Goal: Transaction & Acquisition: Purchase product/service

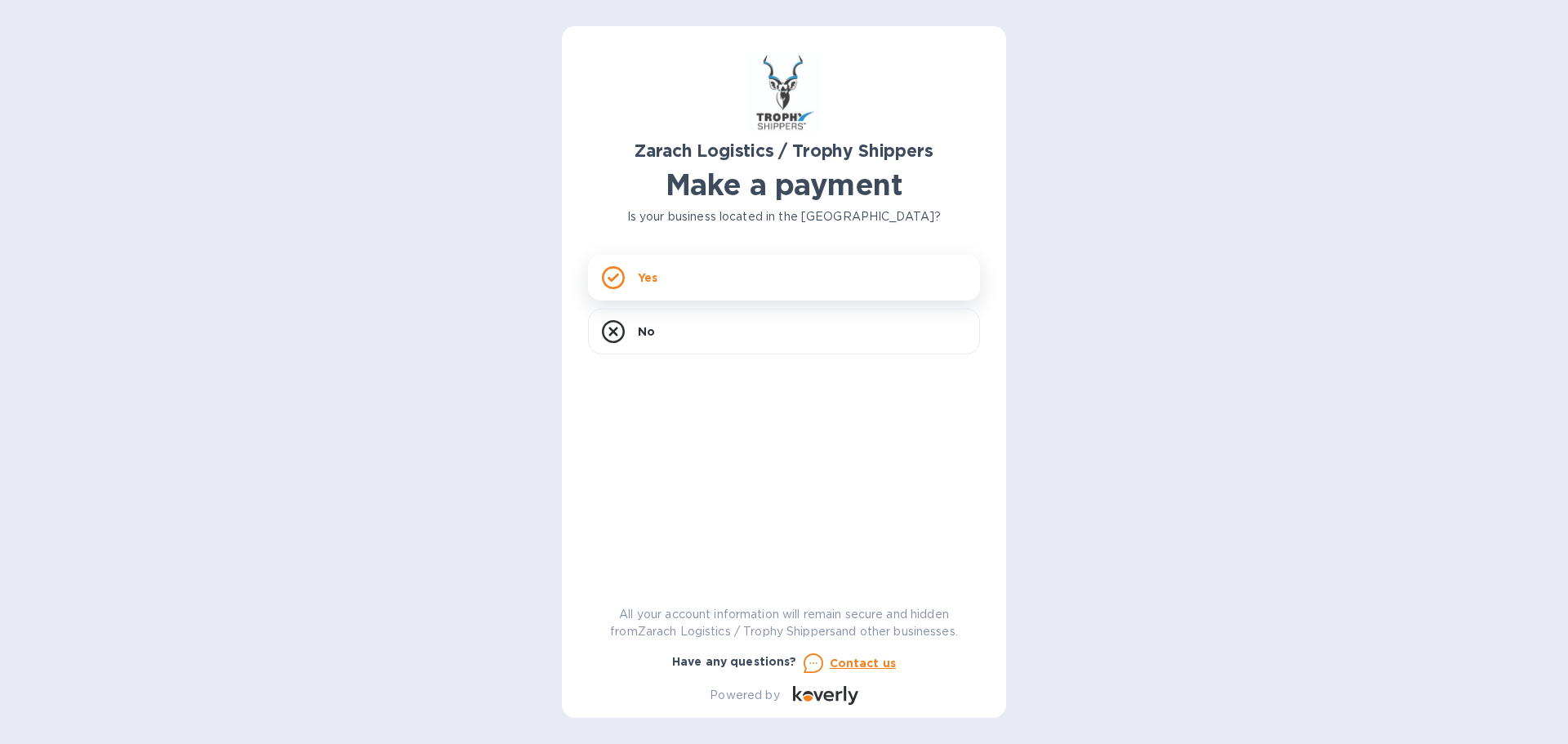
click at [690, 278] on div "Yes" at bounding box center [784, 278] width 392 height 46
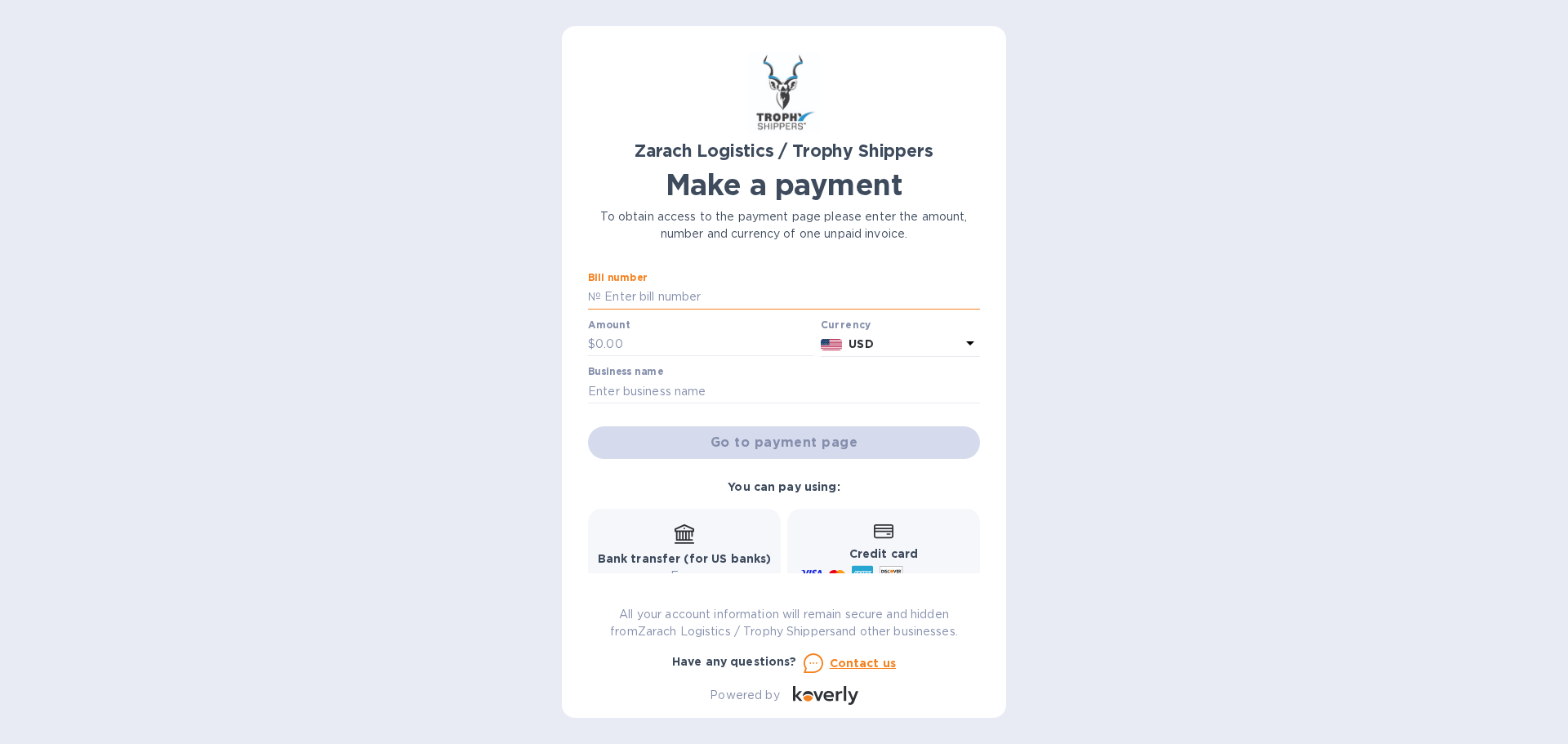
click at [727, 308] on input "text" at bounding box center [791, 297] width 379 height 25
type input "B00172754"
click at [696, 352] on input "text" at bounding box center [705, 344] width 219 height 25
type input "1,862.80"
click at [633, 394] on input "text" at bounding box center [784, 391] width 392 height 25
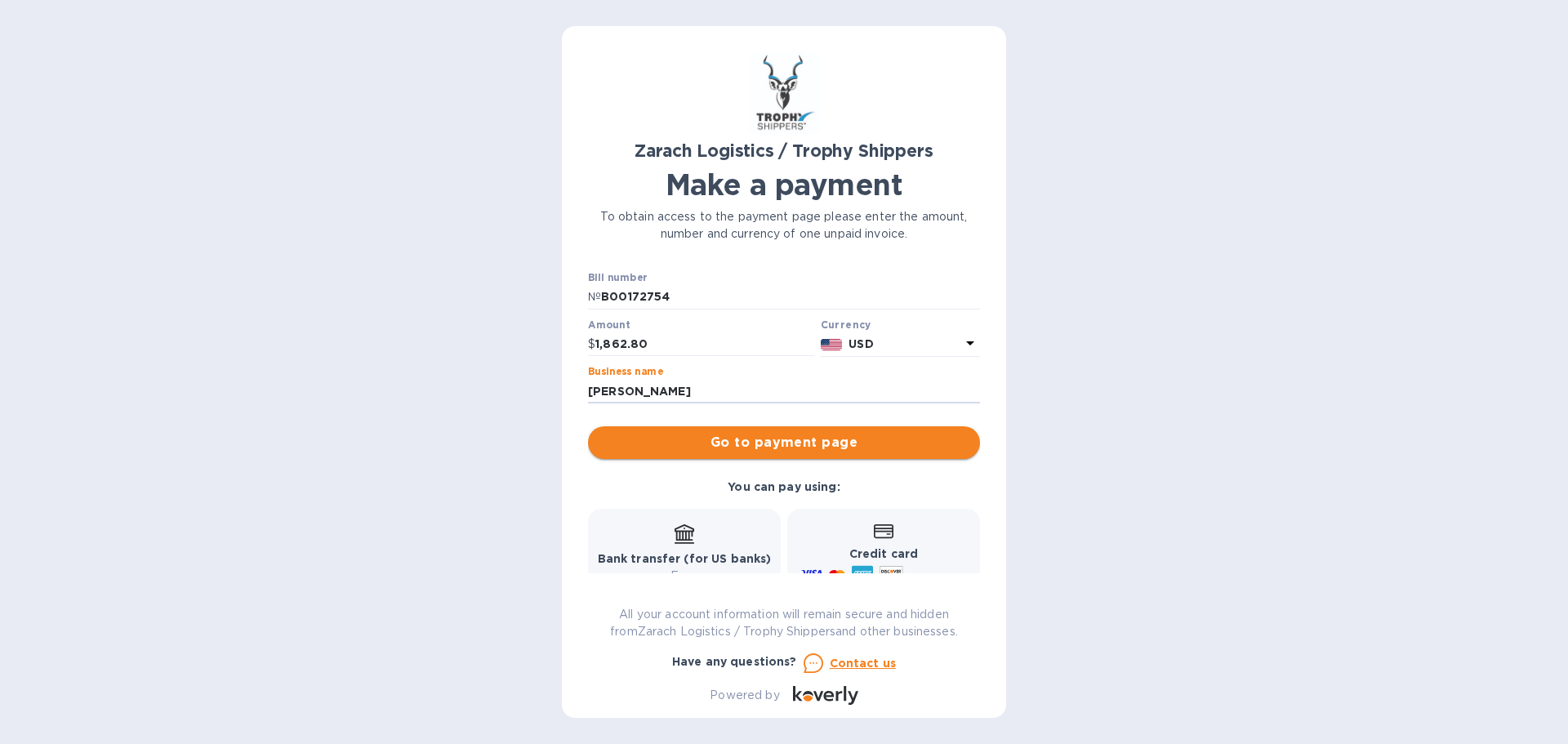
type input "[PERSON_NAME]"
click at [731, 443] on span "Go to payment page" at bounding box center [784, 442] width 366 height 20
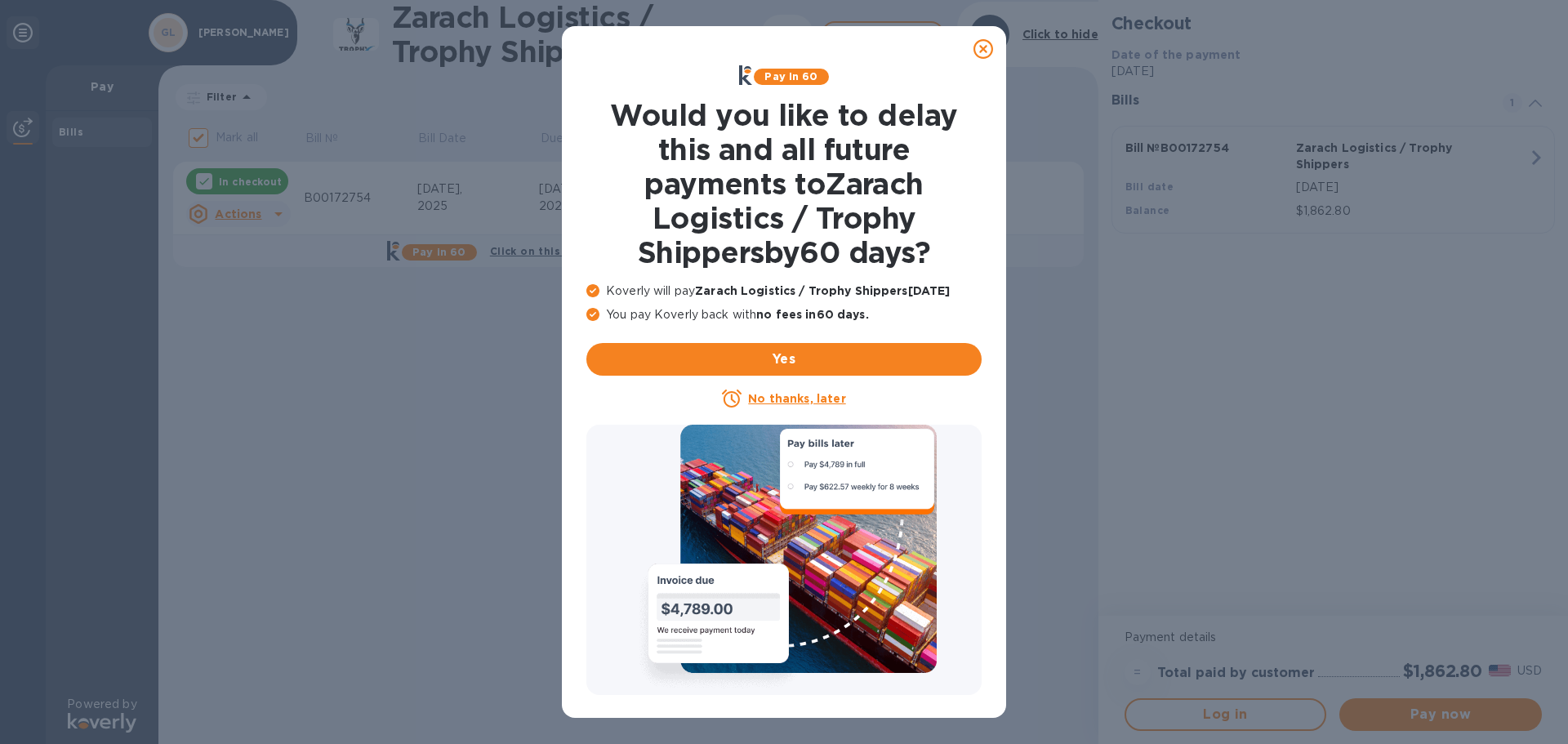
click at [781, 401] on u "No thanks, later" at bounding box center [797, 398] width 97 height 13
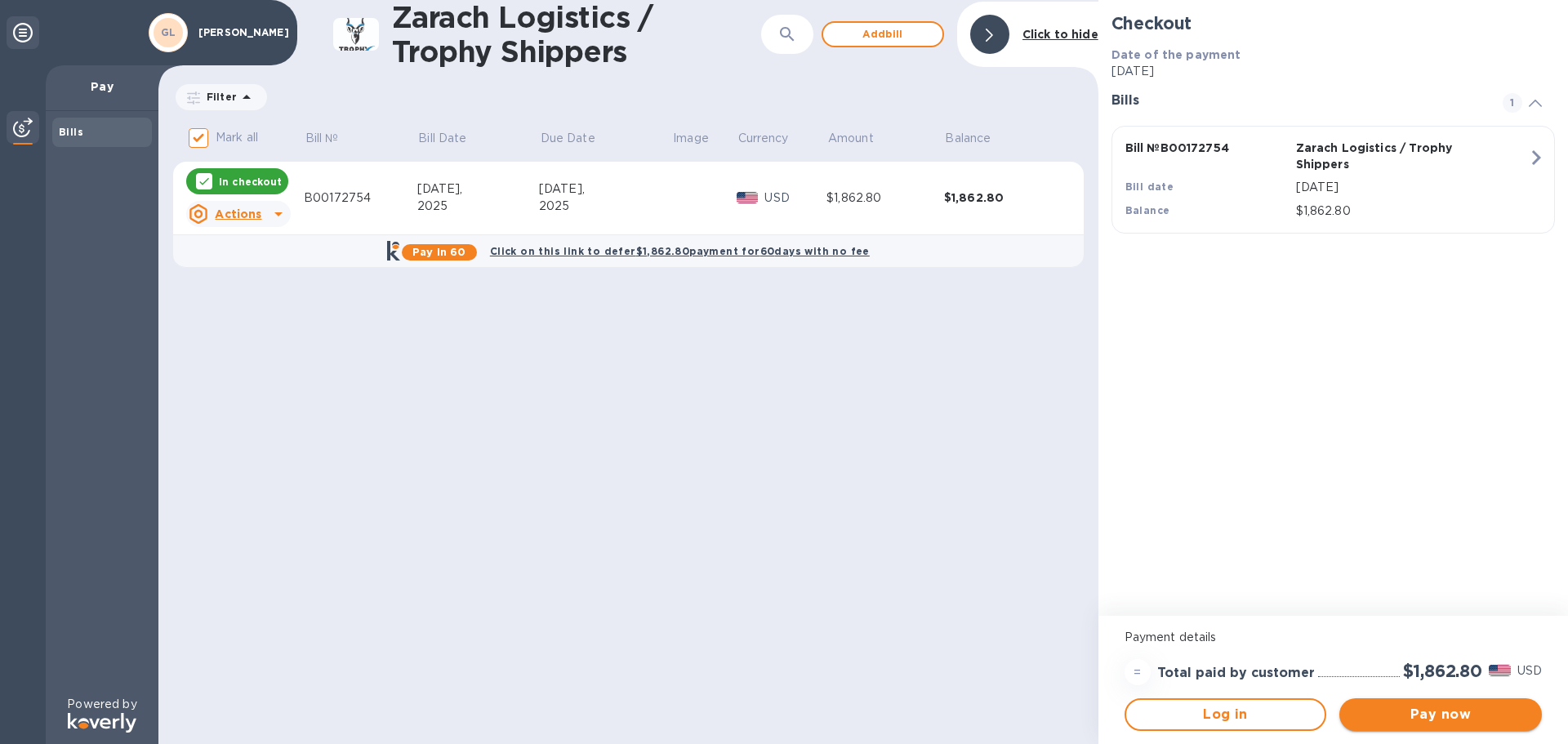
click at [1489, 717] on span "Pay now" at bounding box center [1441, 714] width 177 height 20
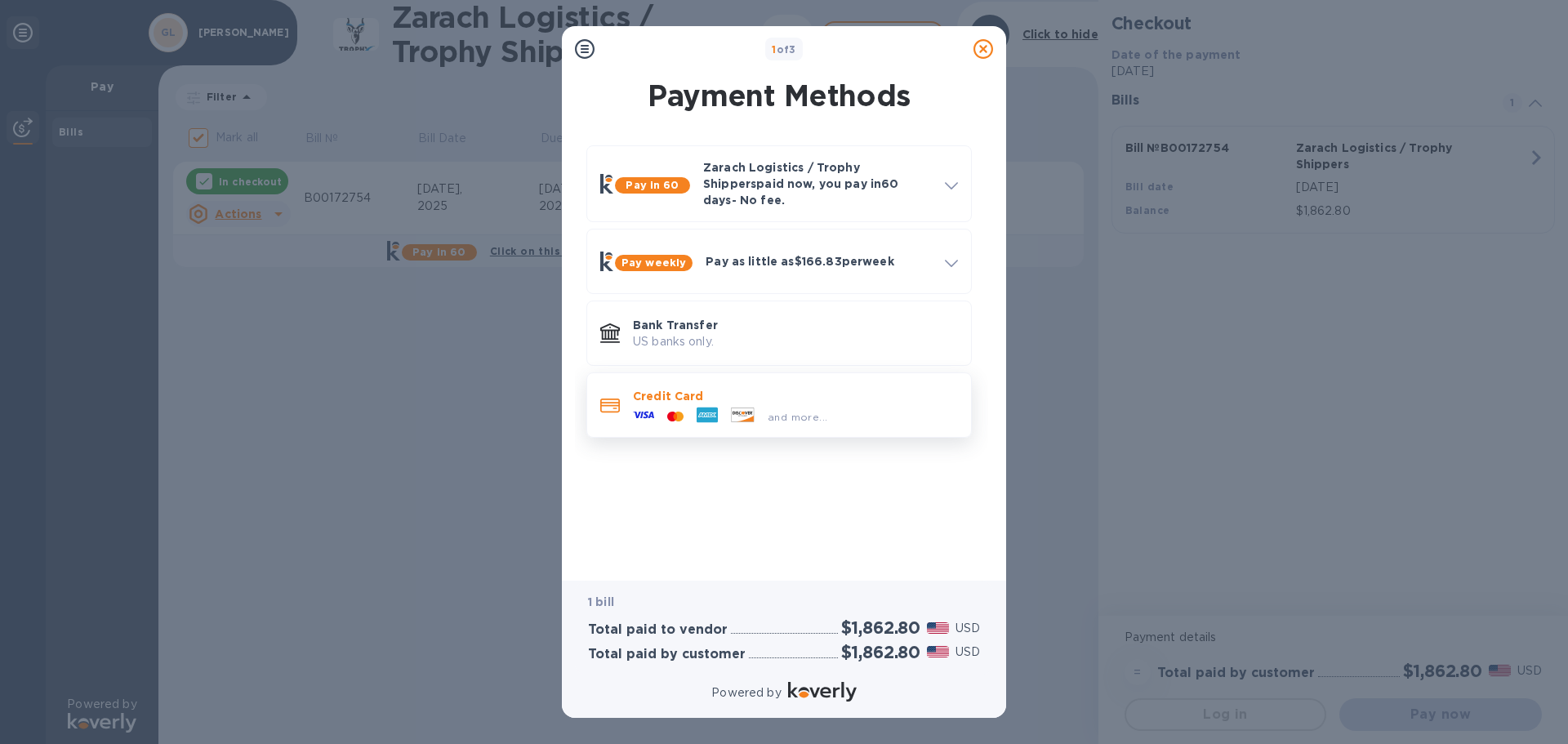
click at [652, 404] on icon at bounding box center [643, 414] width 21 height 21
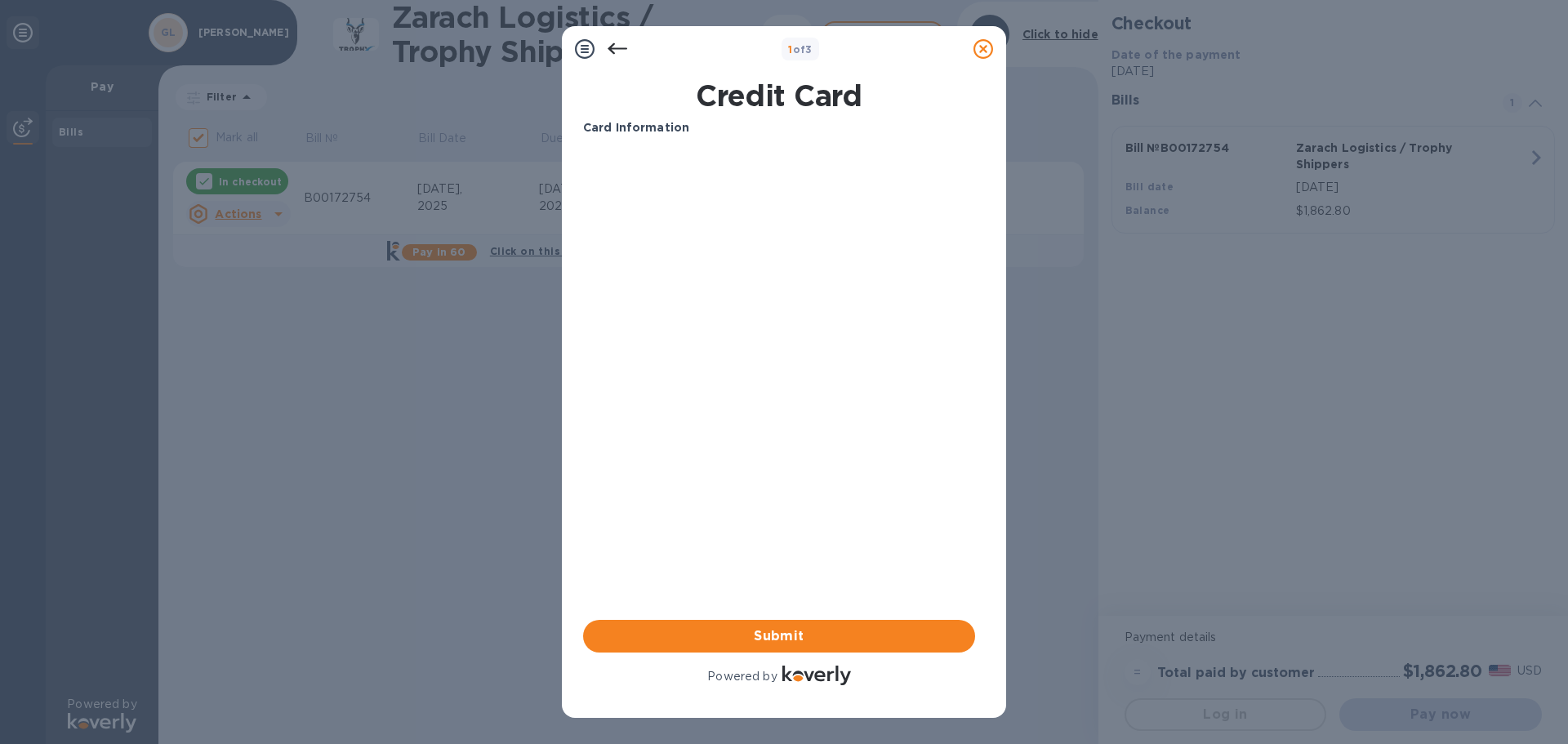
click at [630, 131] on b "Card Information" at bounding box center [636, 127] width 106 height 13
click at [618, 49] on icon at bounding box center [617, 49] width 20 height 11
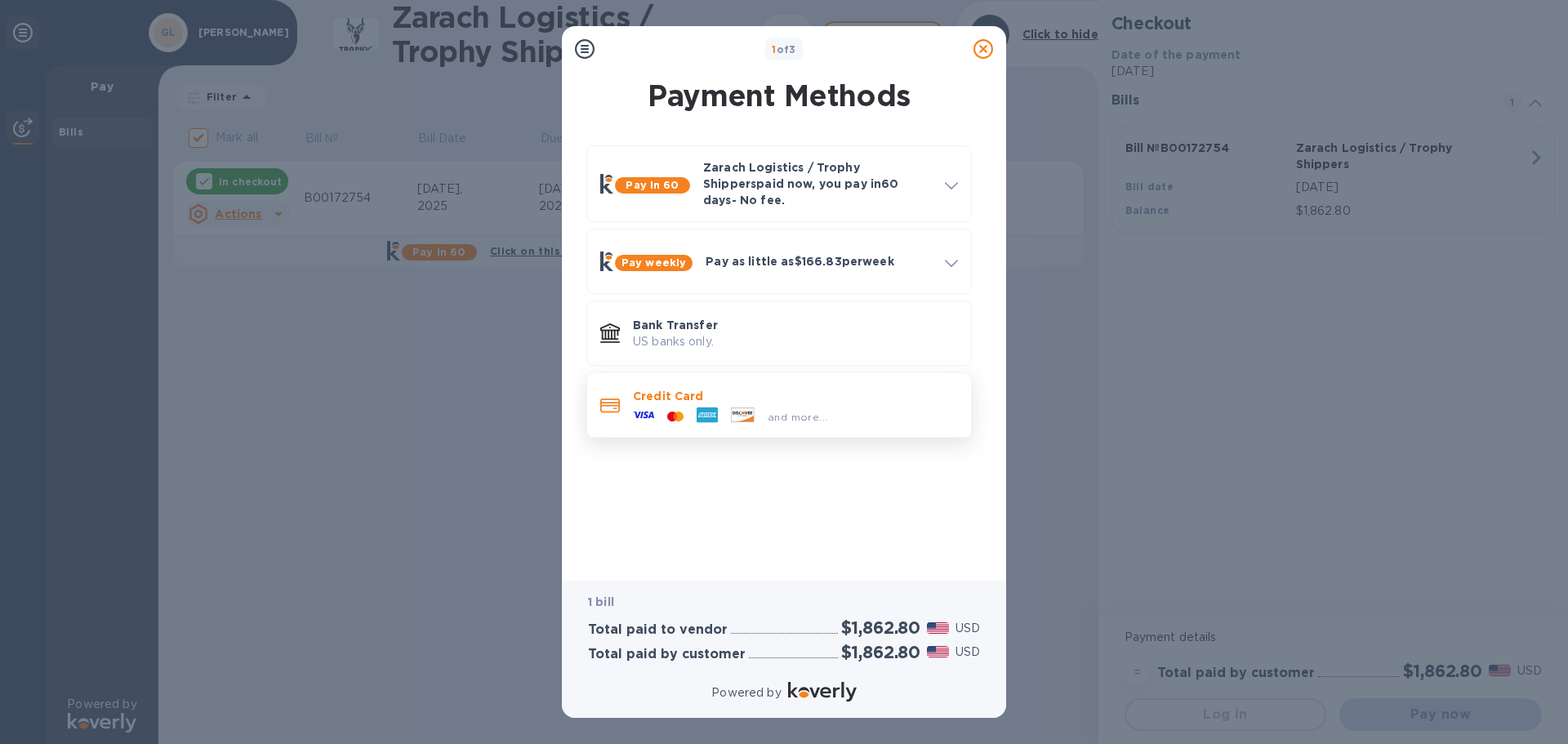
click at [687, 388] on p "Credit Card" at bounding box center [795, 395] width 325 height 16
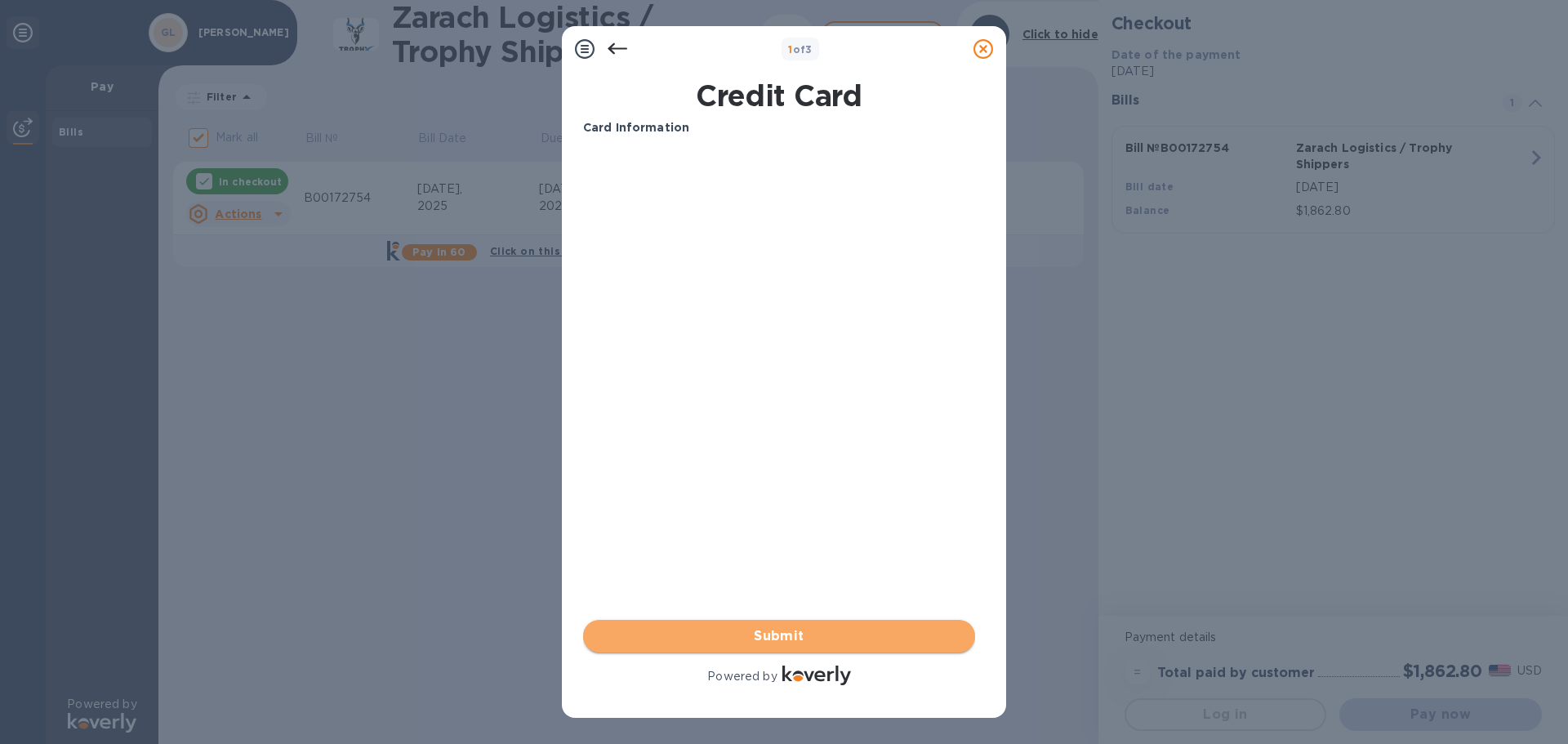
click at [775, 644] on span "Submit" at bounding box center [779, 636] width 366 height 20
click at [787, 629] on span "Submit" at bounding box center [779, 636] width 366 height 20
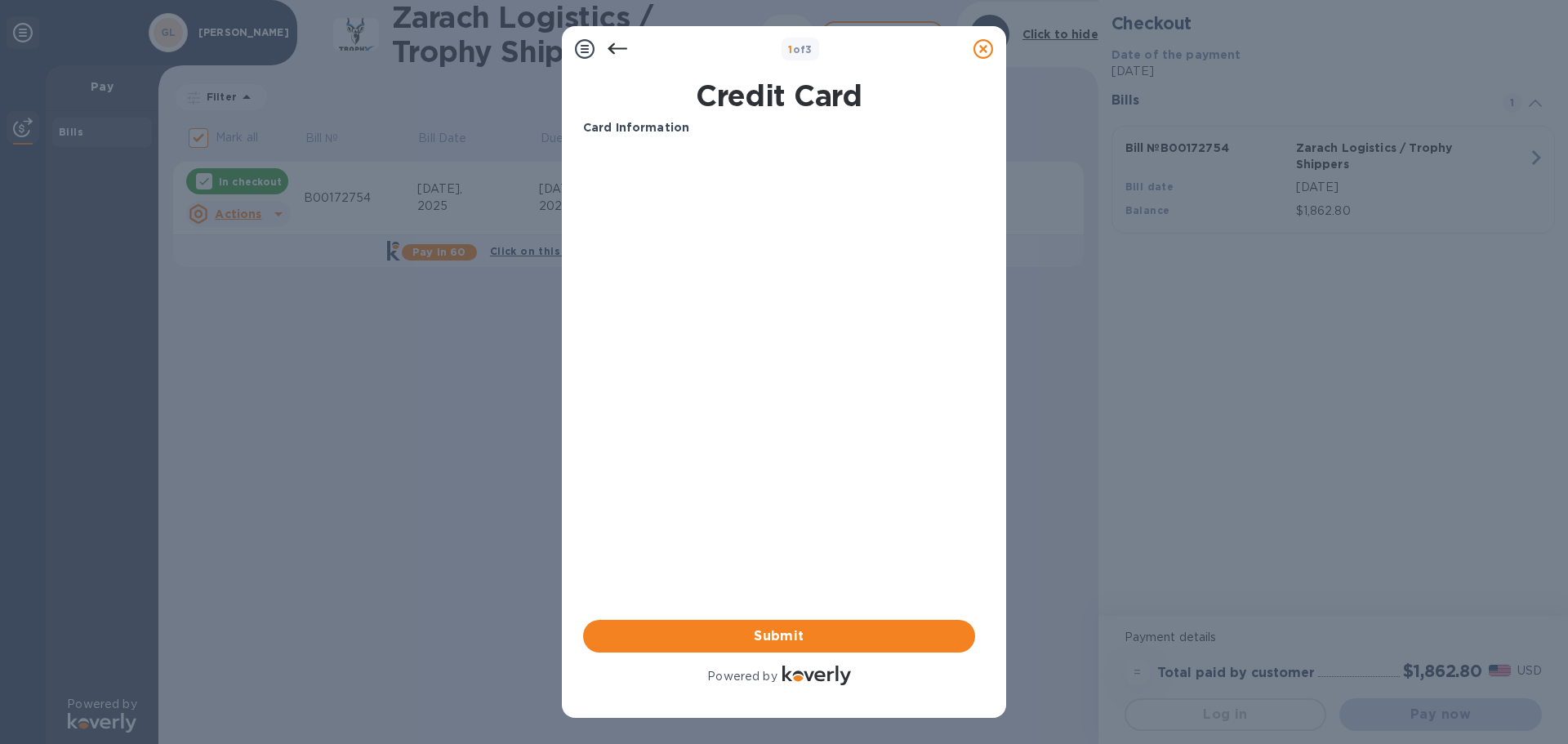
click at [584, 47] on icon at bounding box center [584, 49] width 20 height 20
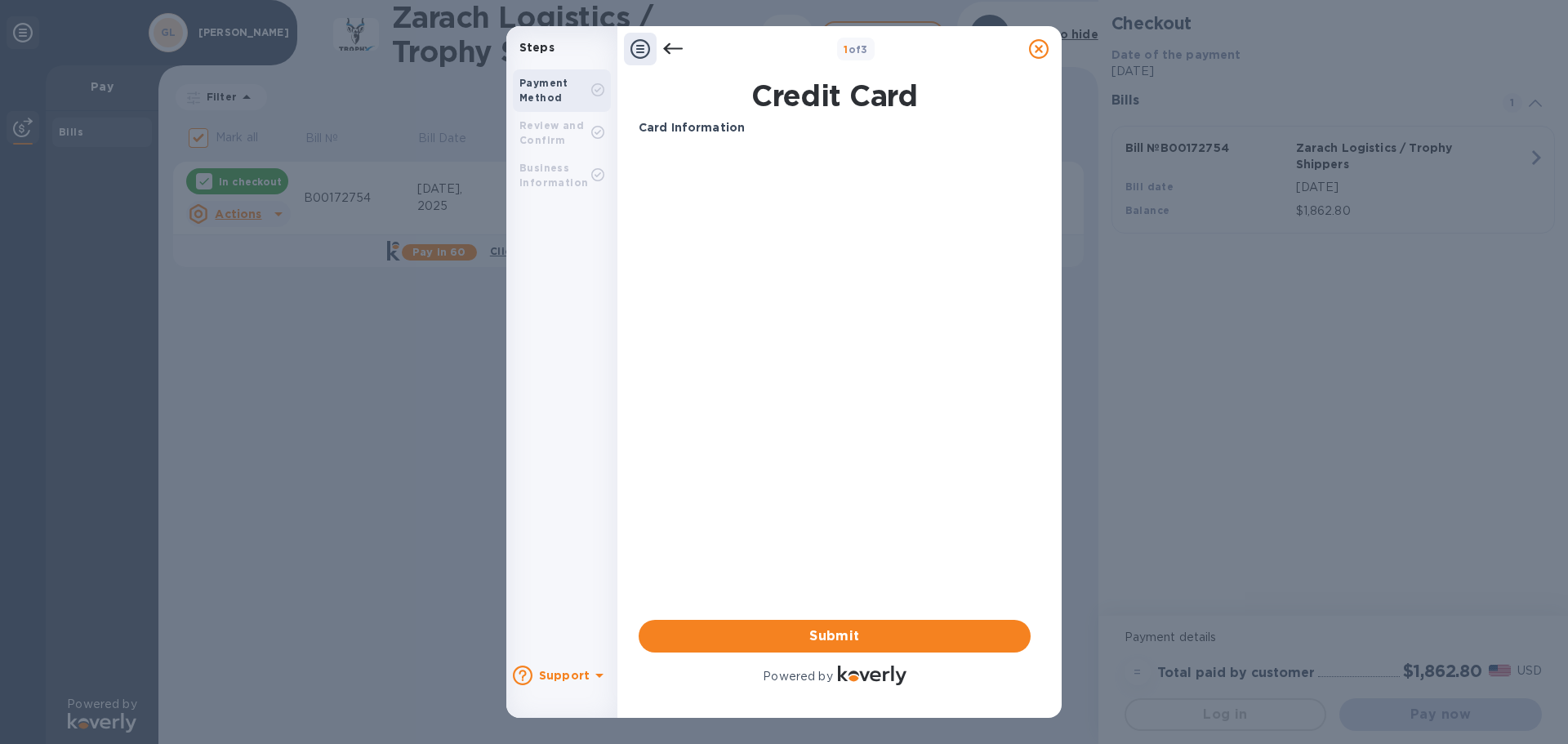
click at [552, 94] on b "Payment Method" at bounding box center [543, 91] width 49 height 27
click at [554, 135] on b "Review and Confirm" at bounding box center [552, 133] width 65 height 27
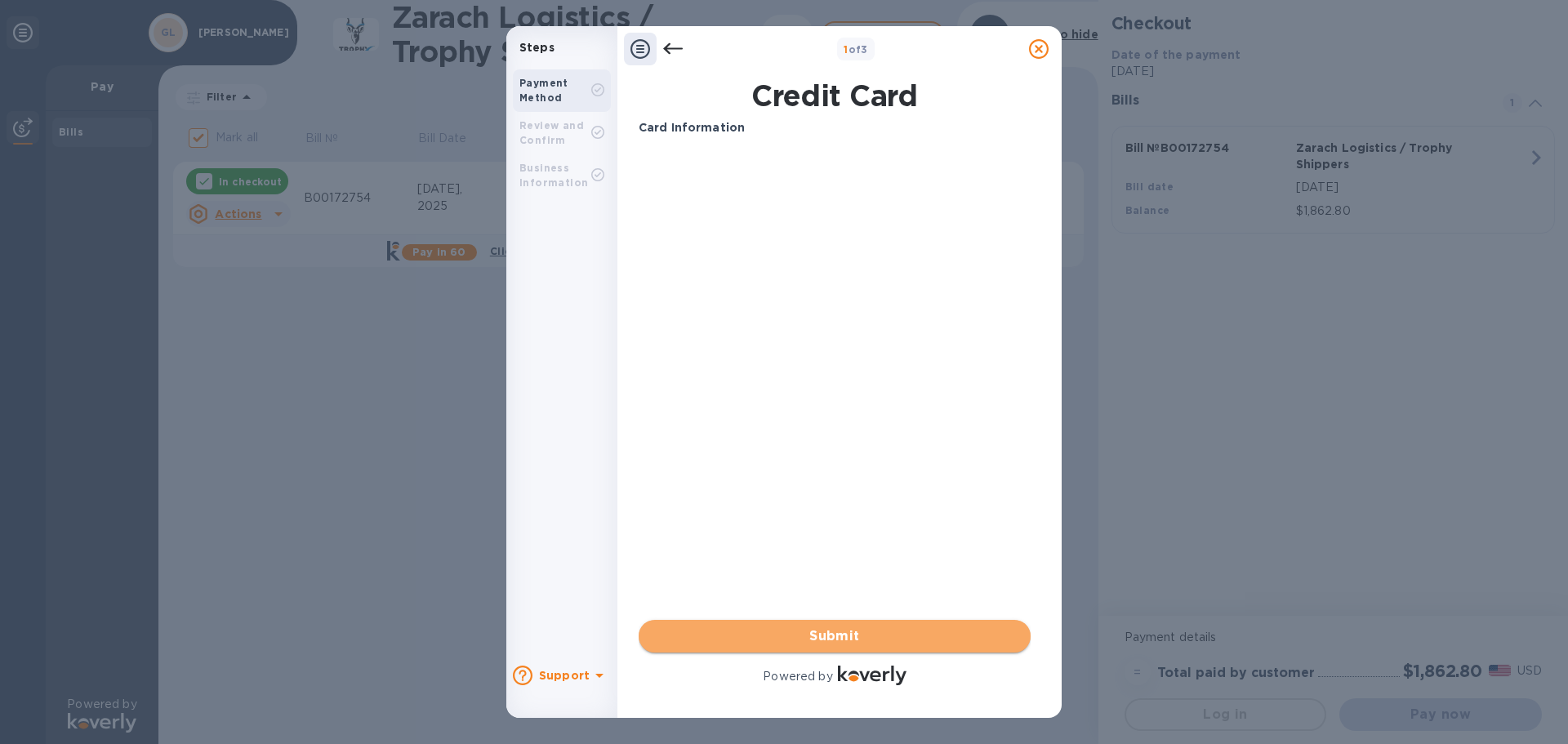
click at [847, 636] on span "Submit" at bounding box center [834, 636] width 366 height 20
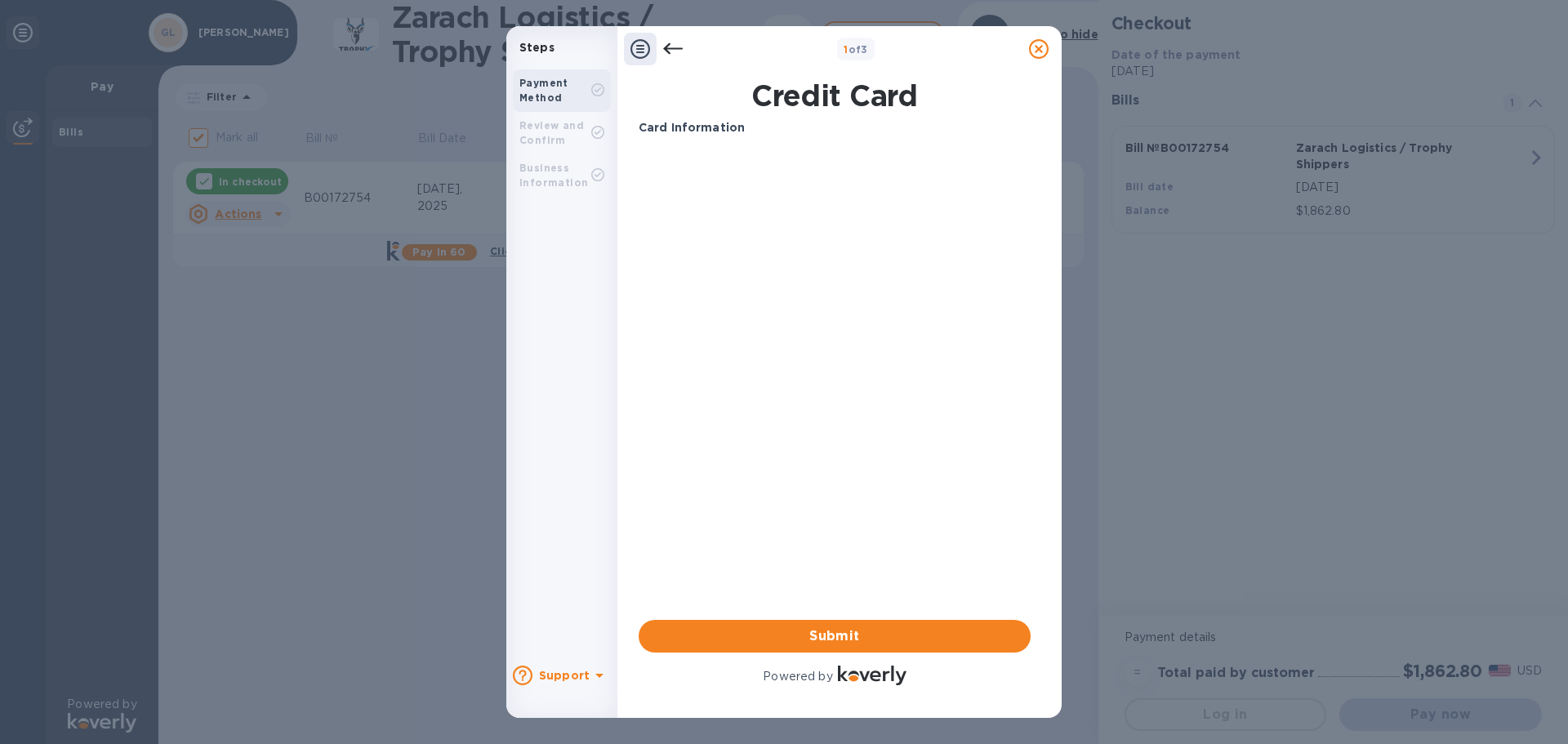
click at [674, 44] on icon at bounding box center [672, 49] width 20 height 20
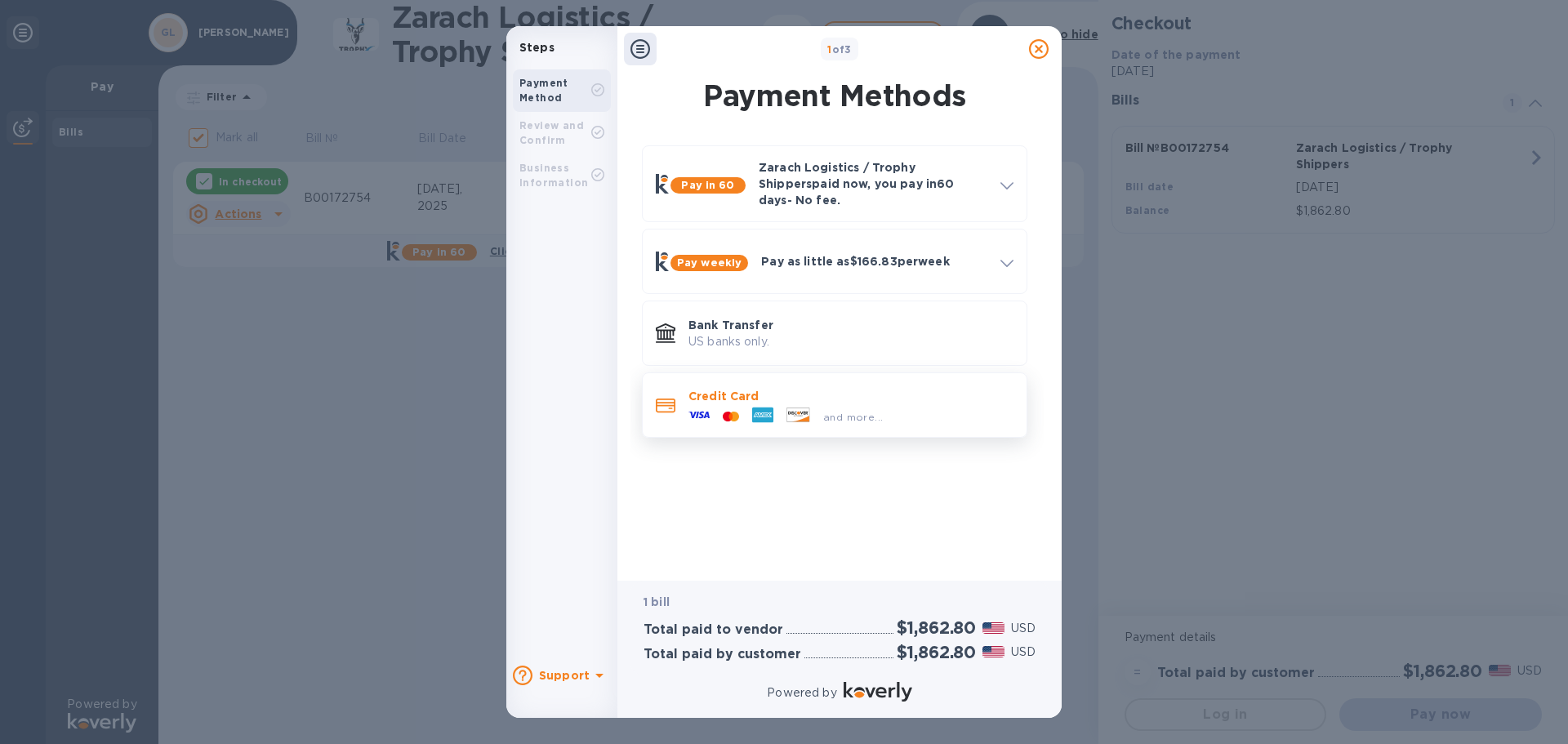
click at [698, 404] on icon at bounding box center [699, 414] width 21 height 21
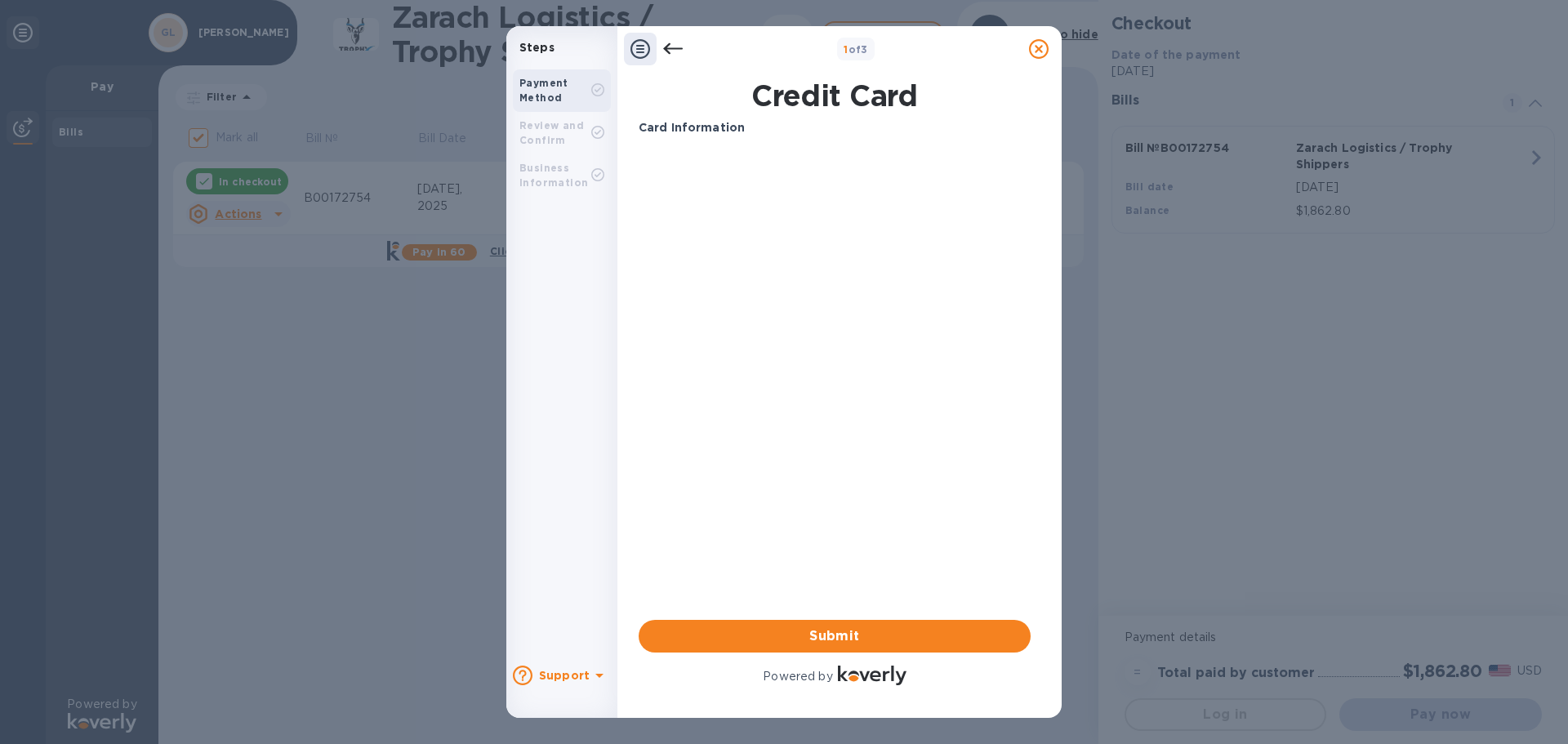
click at [636, 55] on icon at bounding box center [640, 49] width 20 height 20
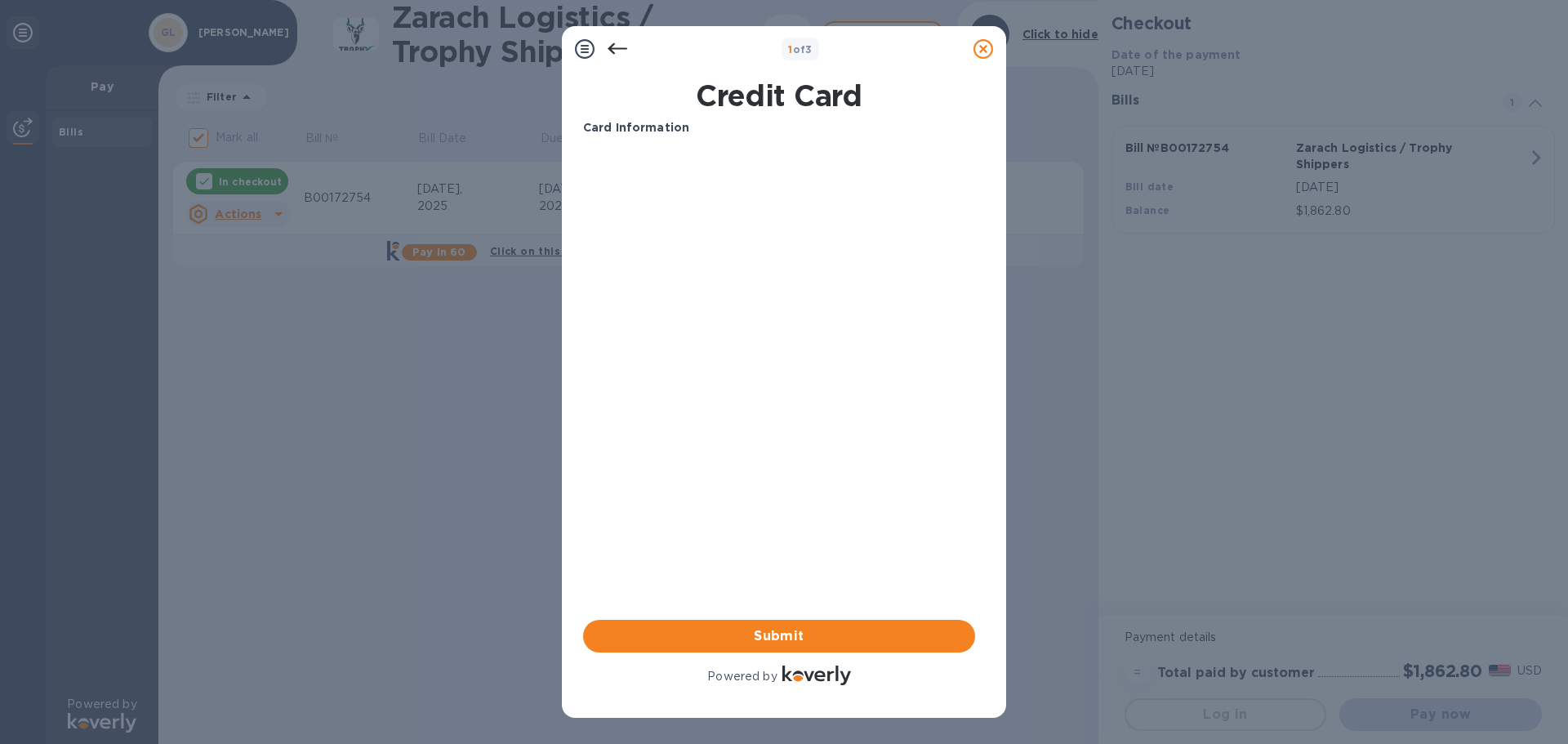
click at [585, 47] on icon at bounding box center [584, 49] width 20 height 20
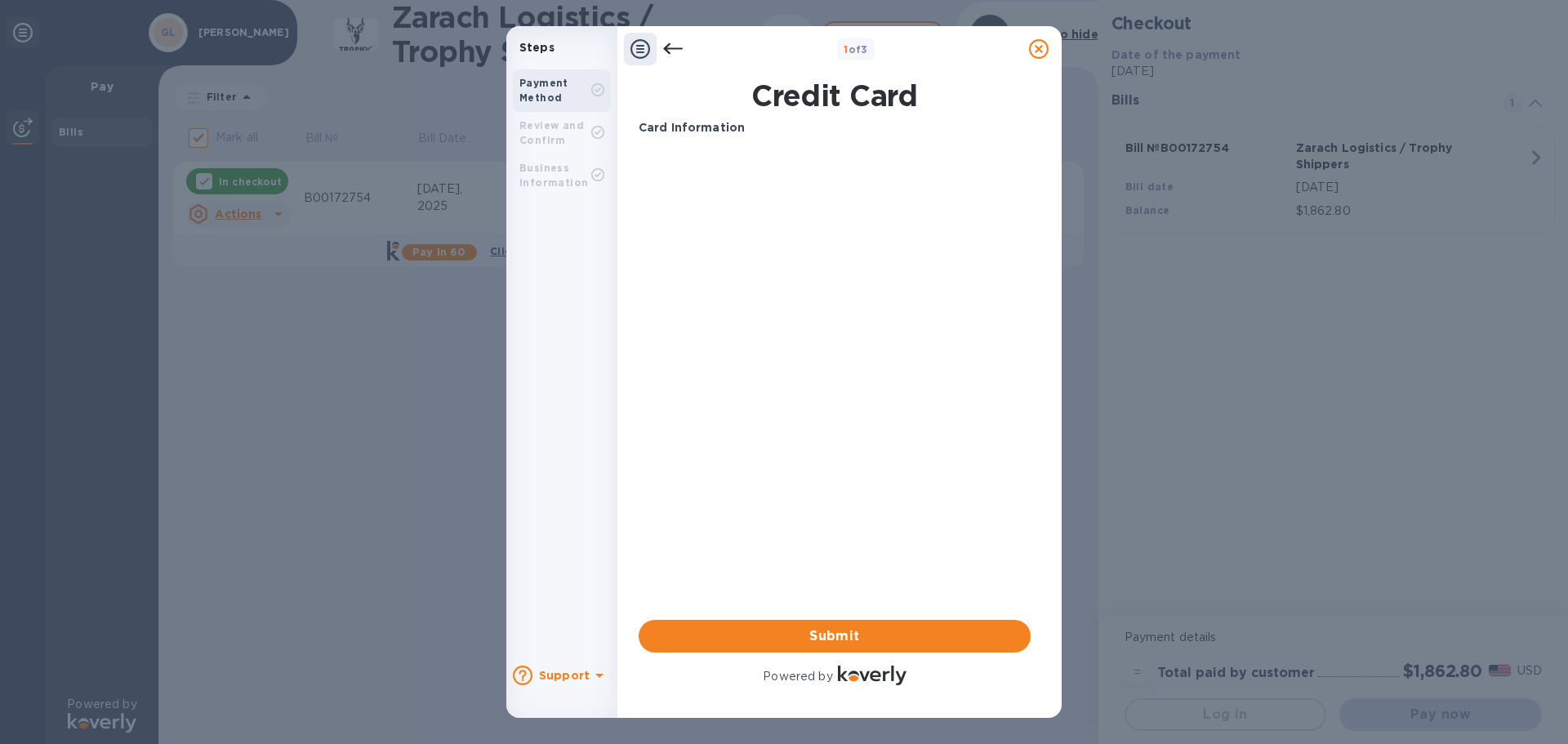
click at [689, 125] on b "Card Information" at bounding box center [692, 127] width 106 height 13
click at [761, 122] on p "Card Information" at bounding box center [834, 128] width 392 height 17
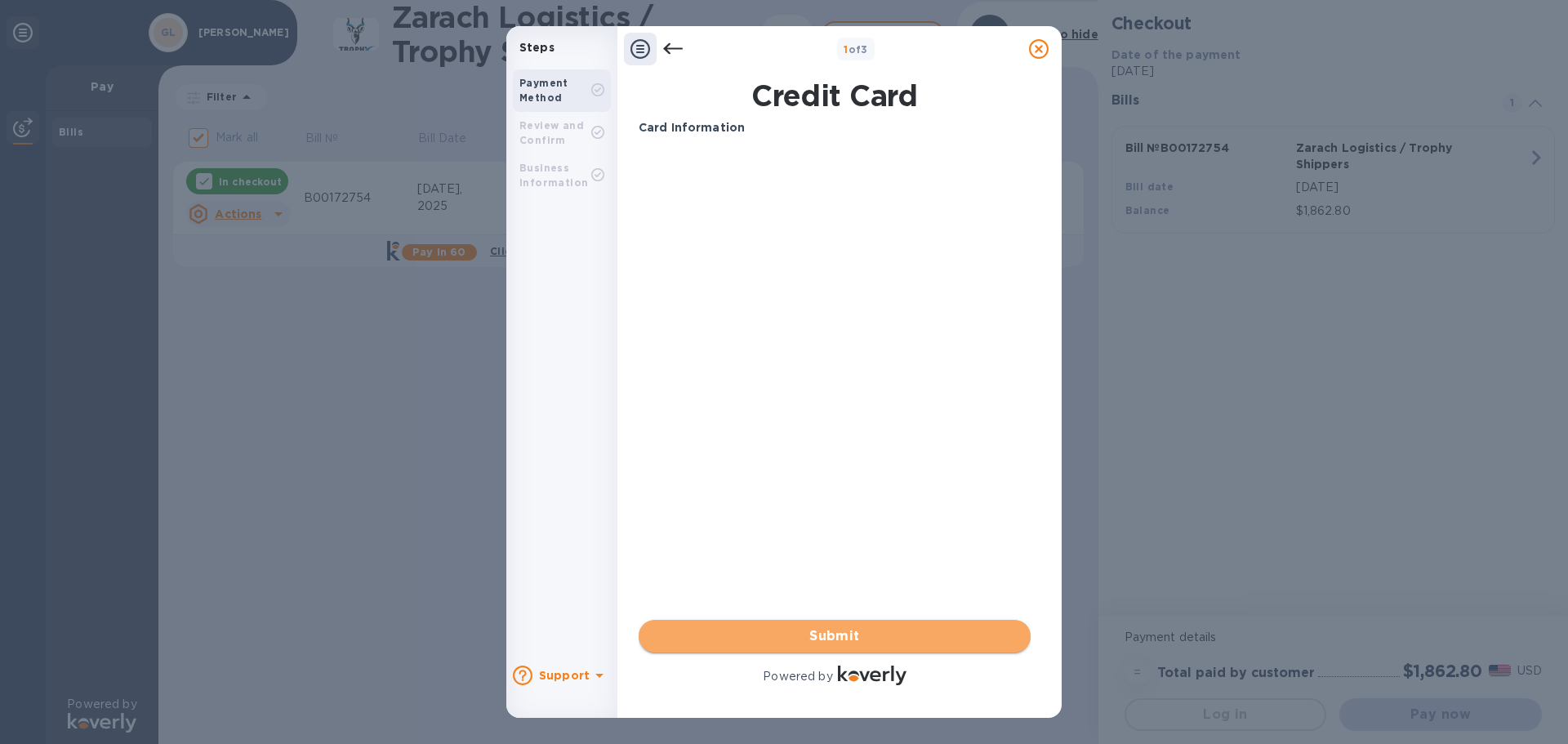
click at [839, 632] on span "Submit" at bounding box center [834, 636] width 366 height 20
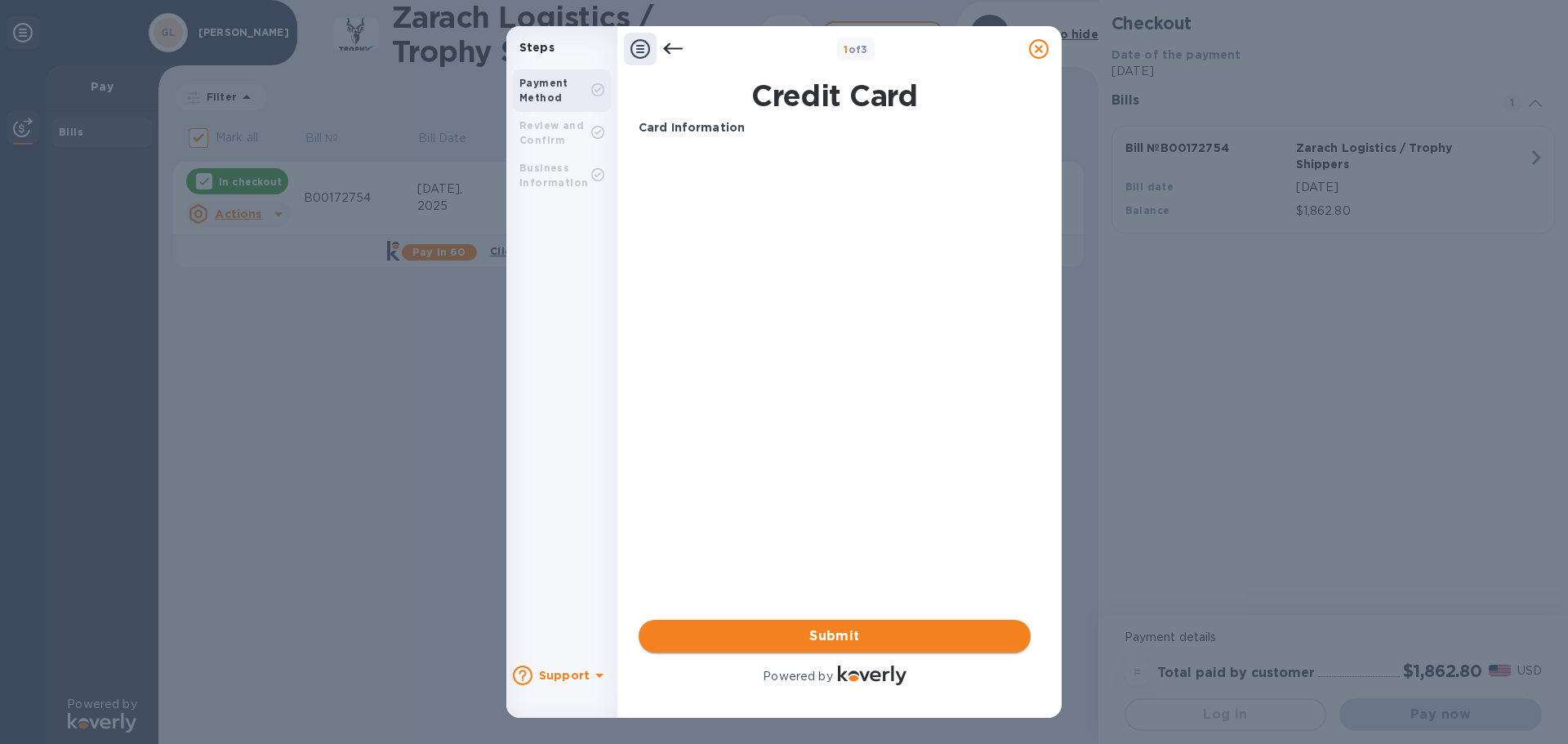
click at [839, 632] on span "Submit" at bounding box center [834, 636] width 366 height 20
click at [566, 97] on div "Payment Method" at bounding box center [555, 91] width 72 height 29
click at [561, 136] on b "Review and Confirm" at bounding box center [552, 133] width 65 height 27
click at [667, 50] on icon at bounding box center [672, 49] width 20 height 20
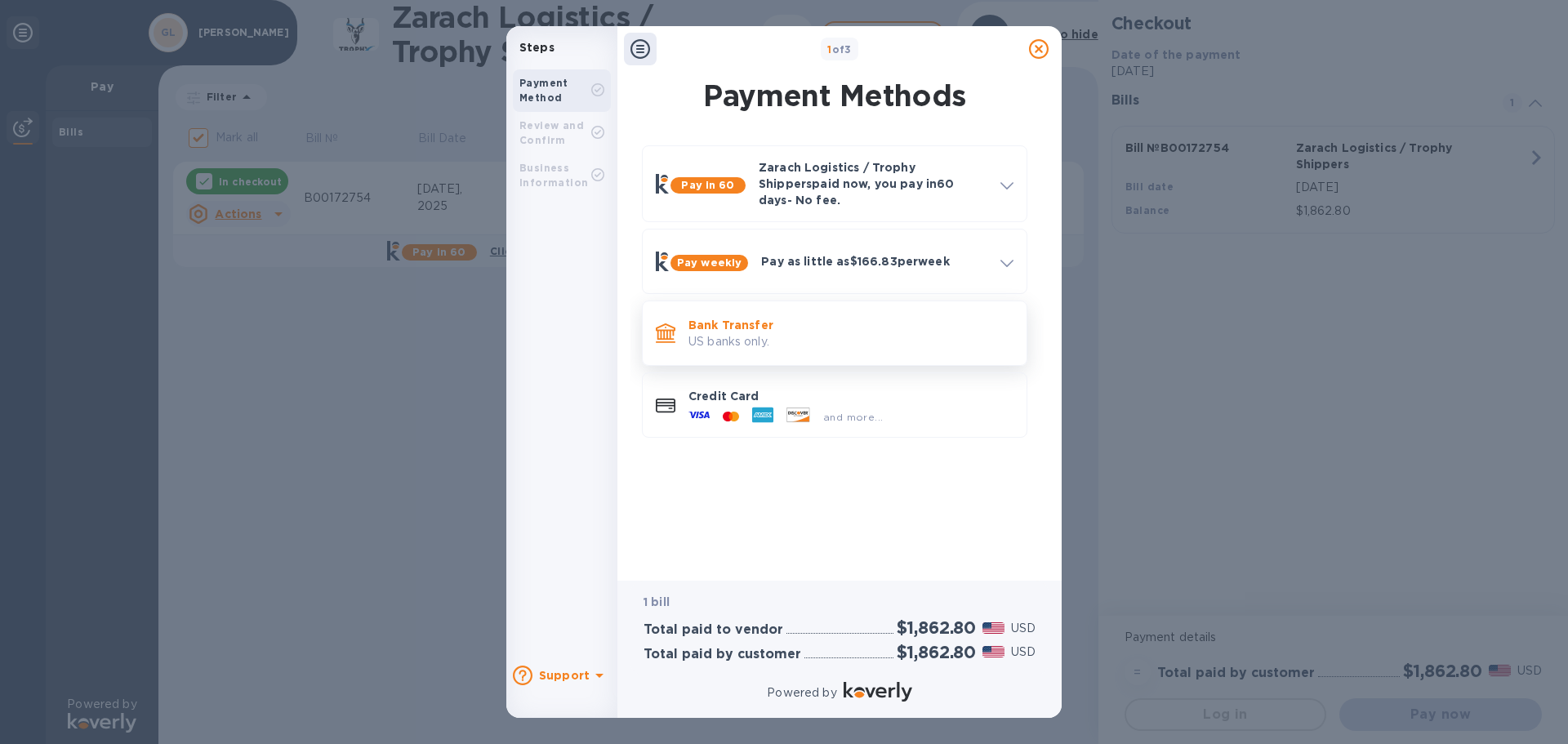
click at [722, 318] on p "Bank Transfer" at bounding box center [851, 325] width 325 height 16
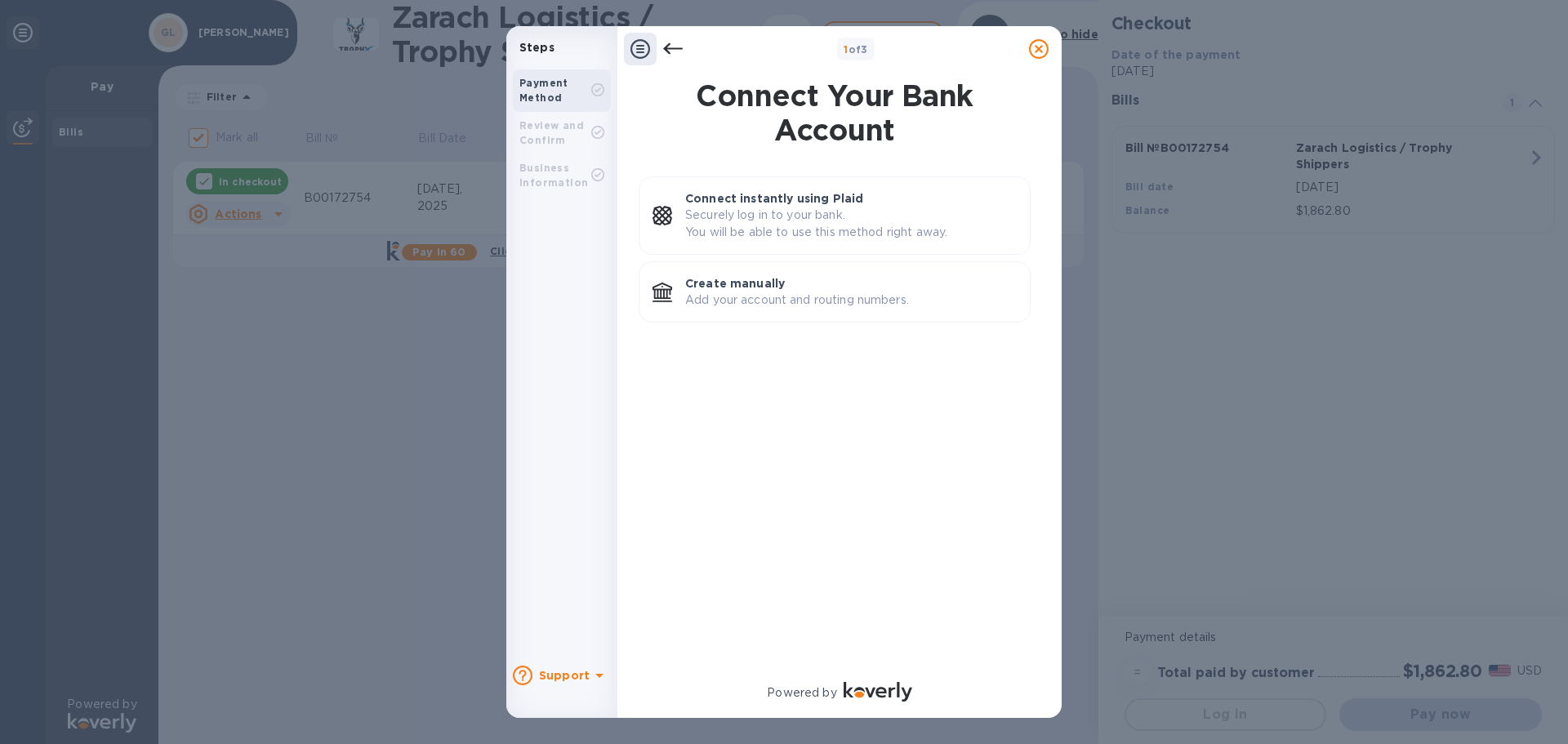
click at [641, 50] on icon at bounding box center [640, 49] width 20 height 20
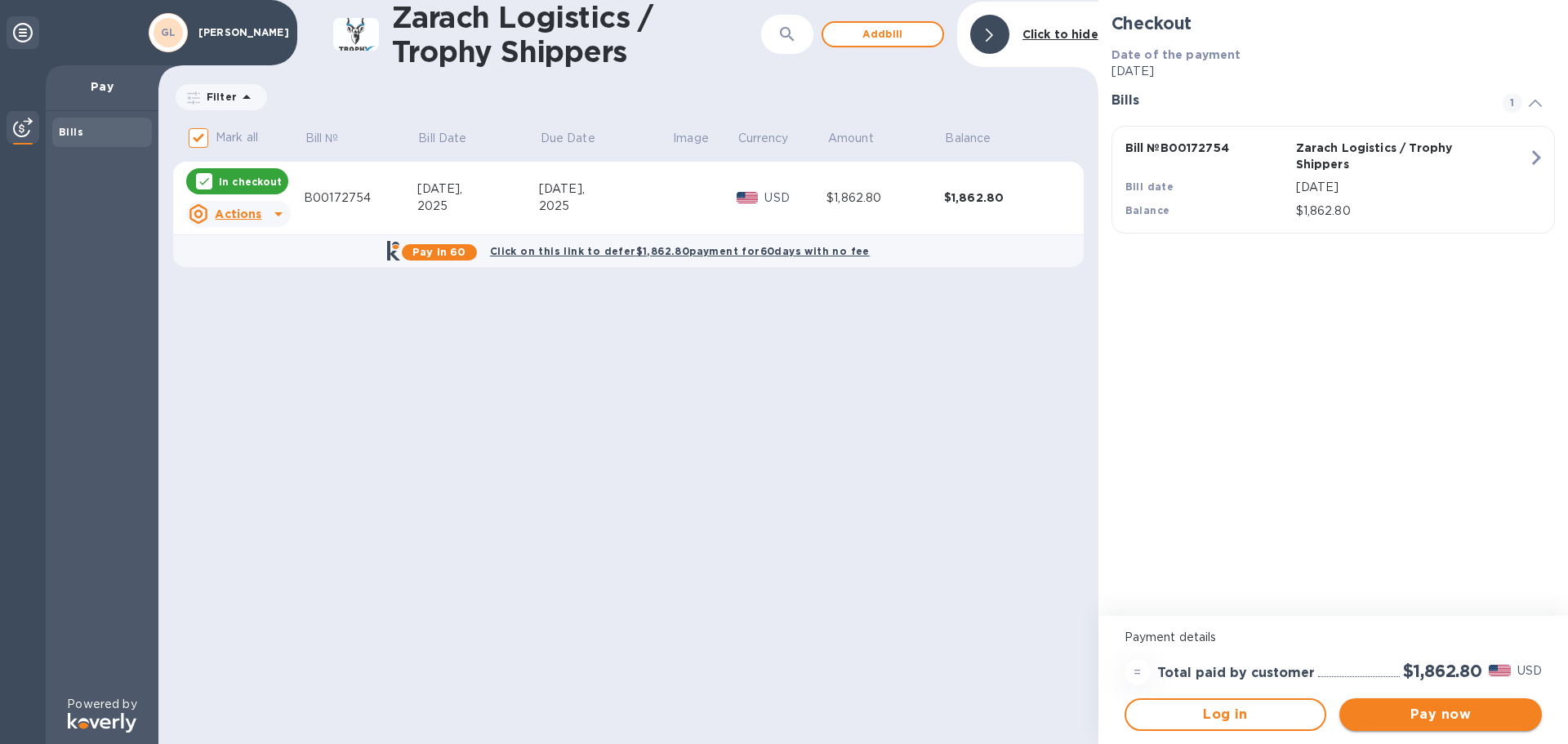
click at [1384, 717] on span "Pay now" at bounding box center [1441, 714] width 177 height 20
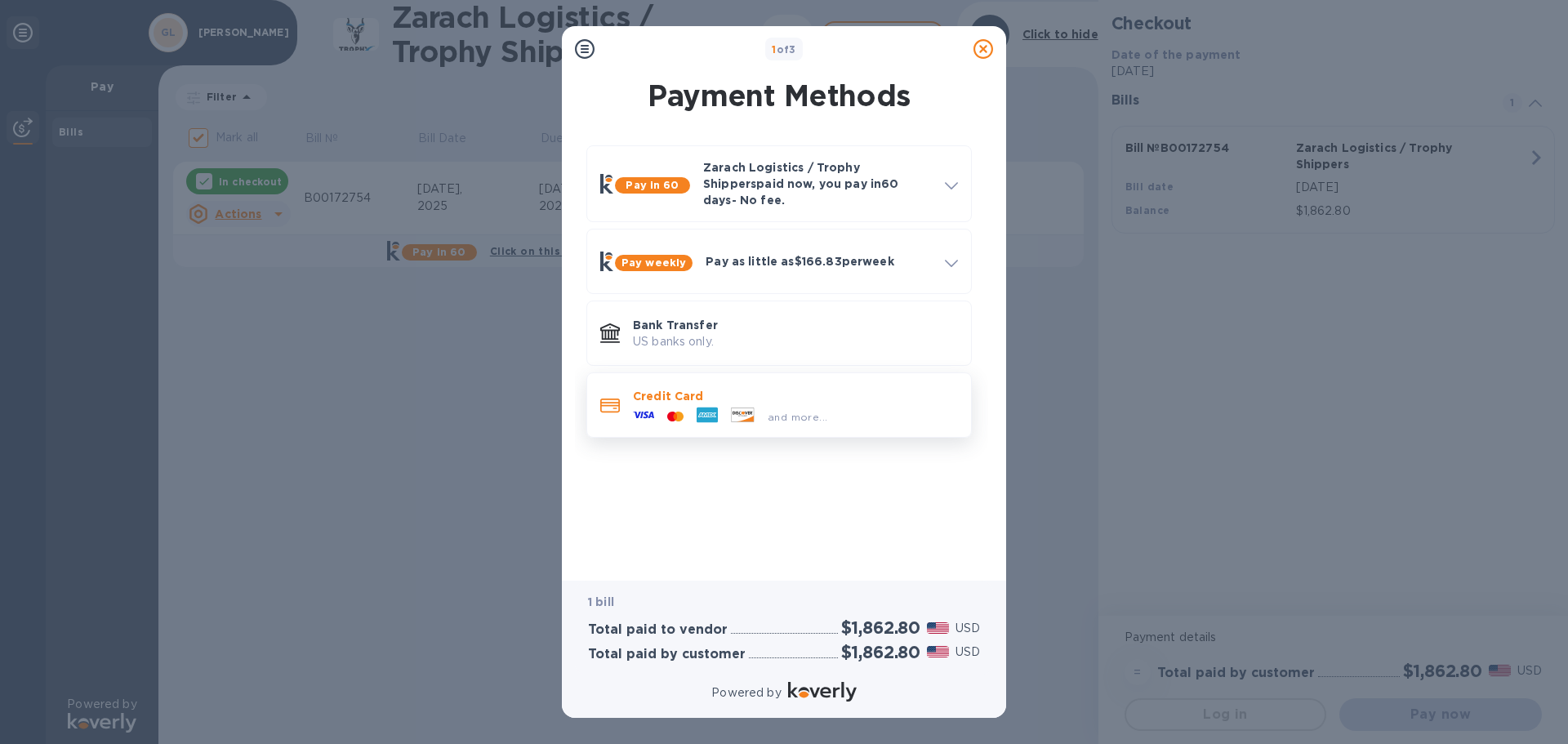
click at [653, 404] on icon at bounding box center [643, 414] width 21 height 21
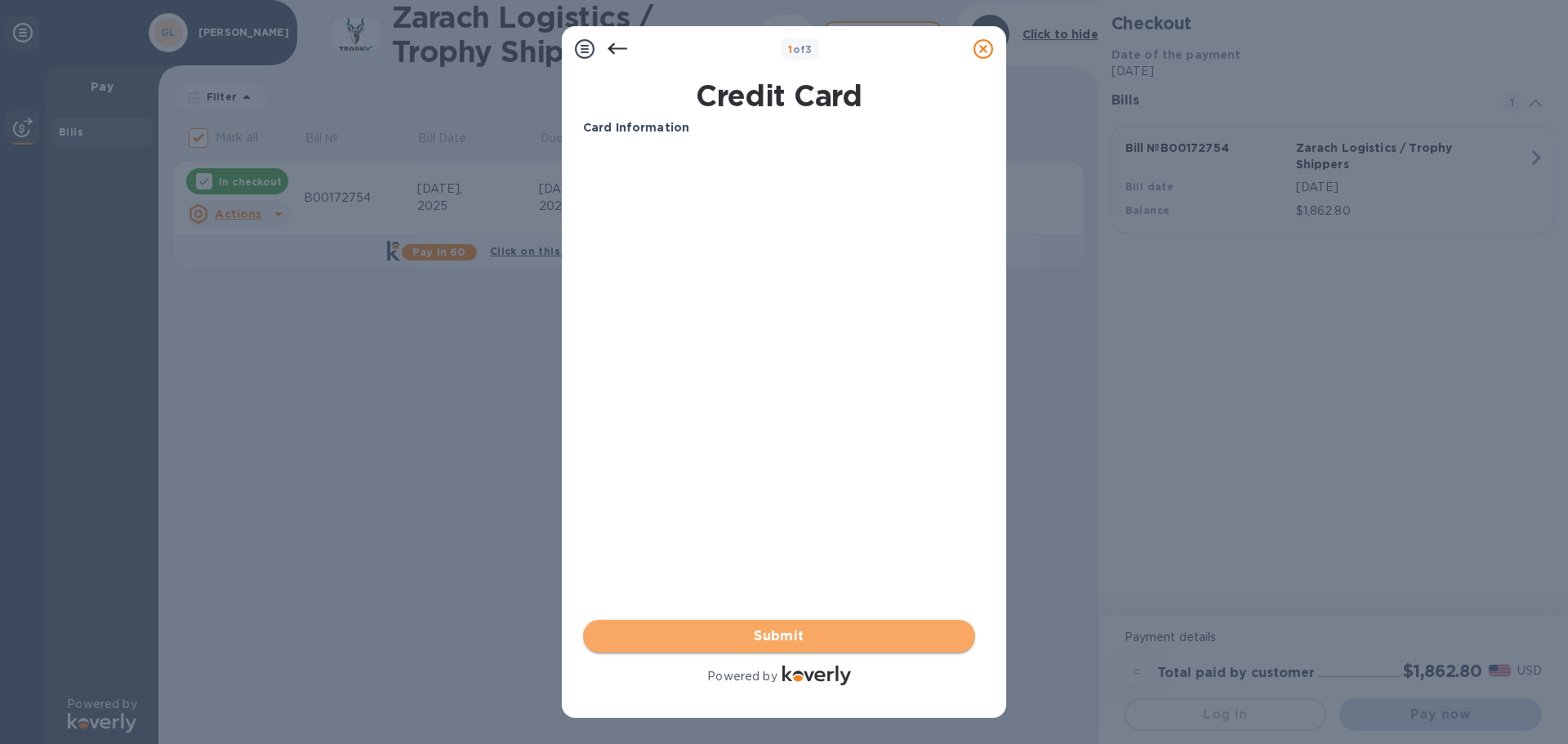
click at [764, 634] on span "Submit" at bounding box center [779, 636] width 366 height 20
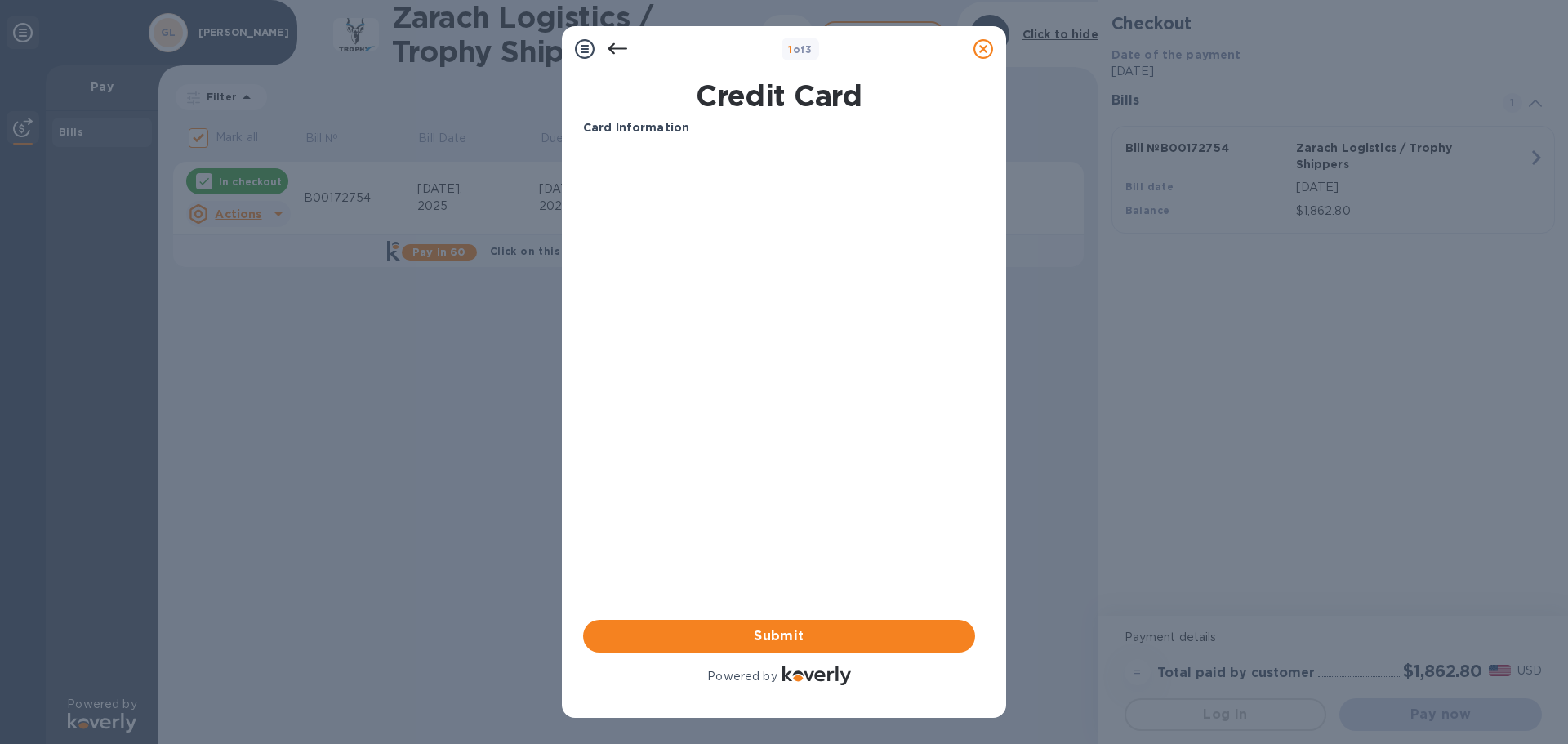
click at [590, 52] on icon at bounding box center [584, 49] width 20 height 20
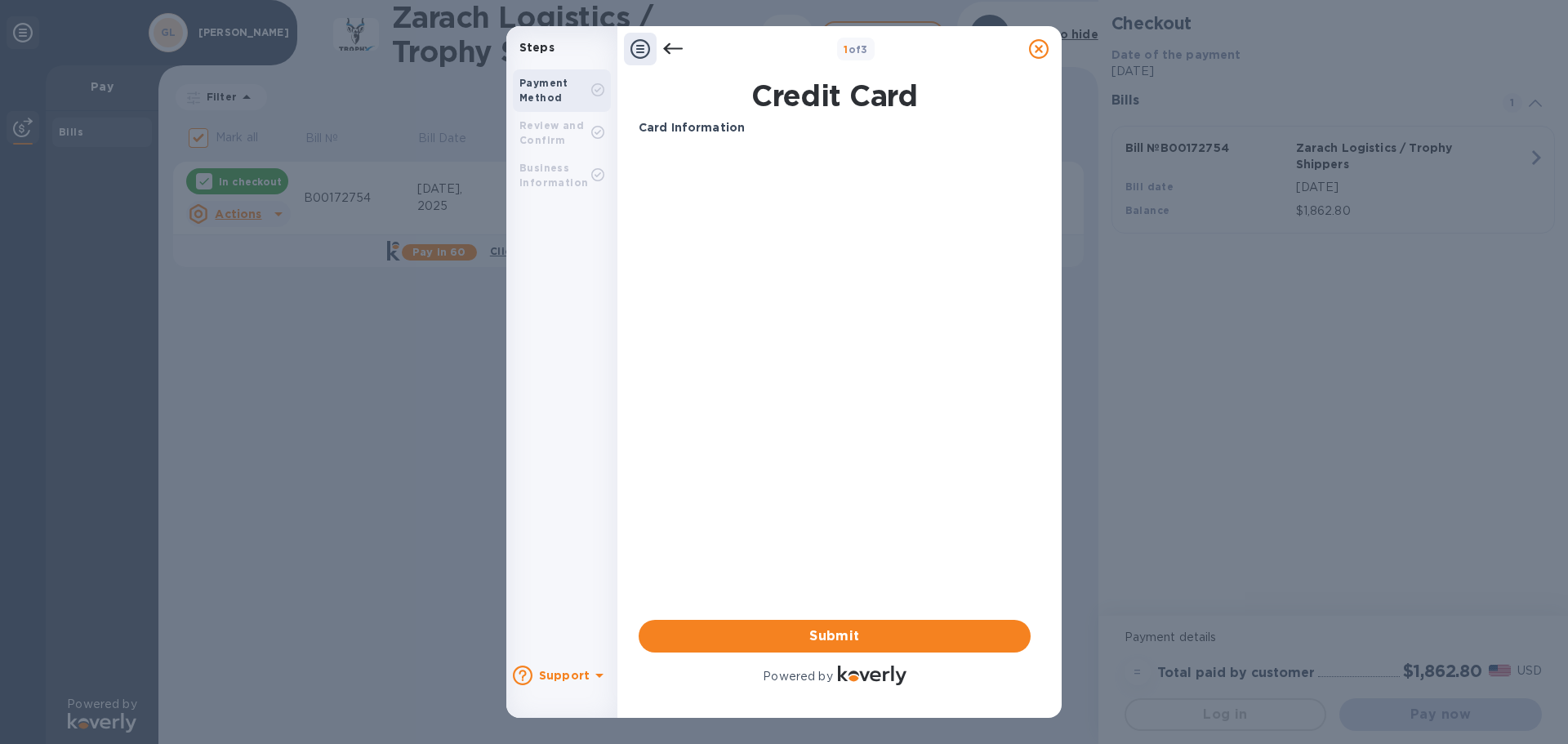
click at [600, 90] on icon at bounding box center [597, 90] width 13 height 13
click at [596, 137] on icon at bounding box center [597, 132] width 13 height 13
click at [647, 56] on icon at bounding box center [640, 49] width 20 height 20
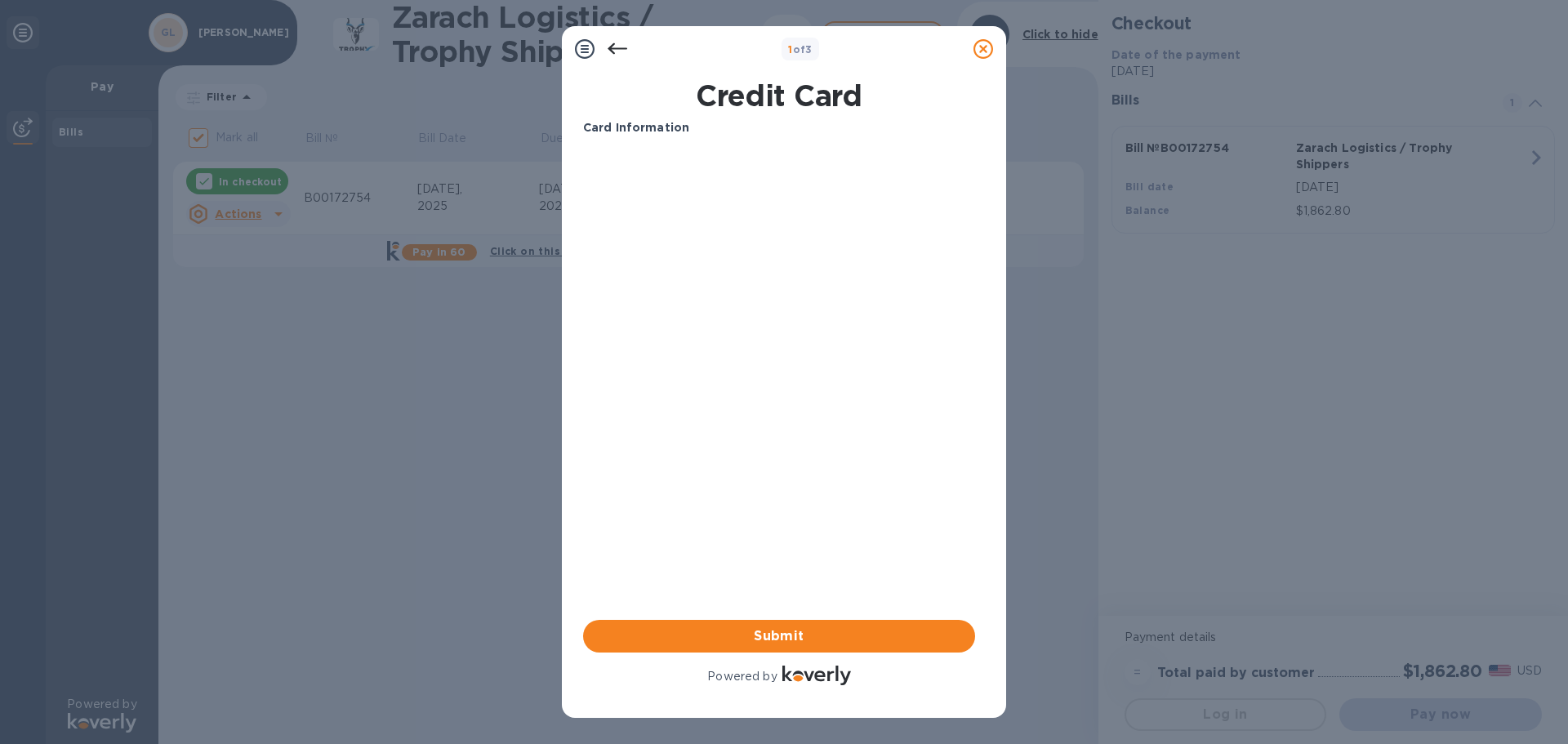
click at [683, 126] on b "Card Information" at bounding box center [636, 127] width 106 height 13
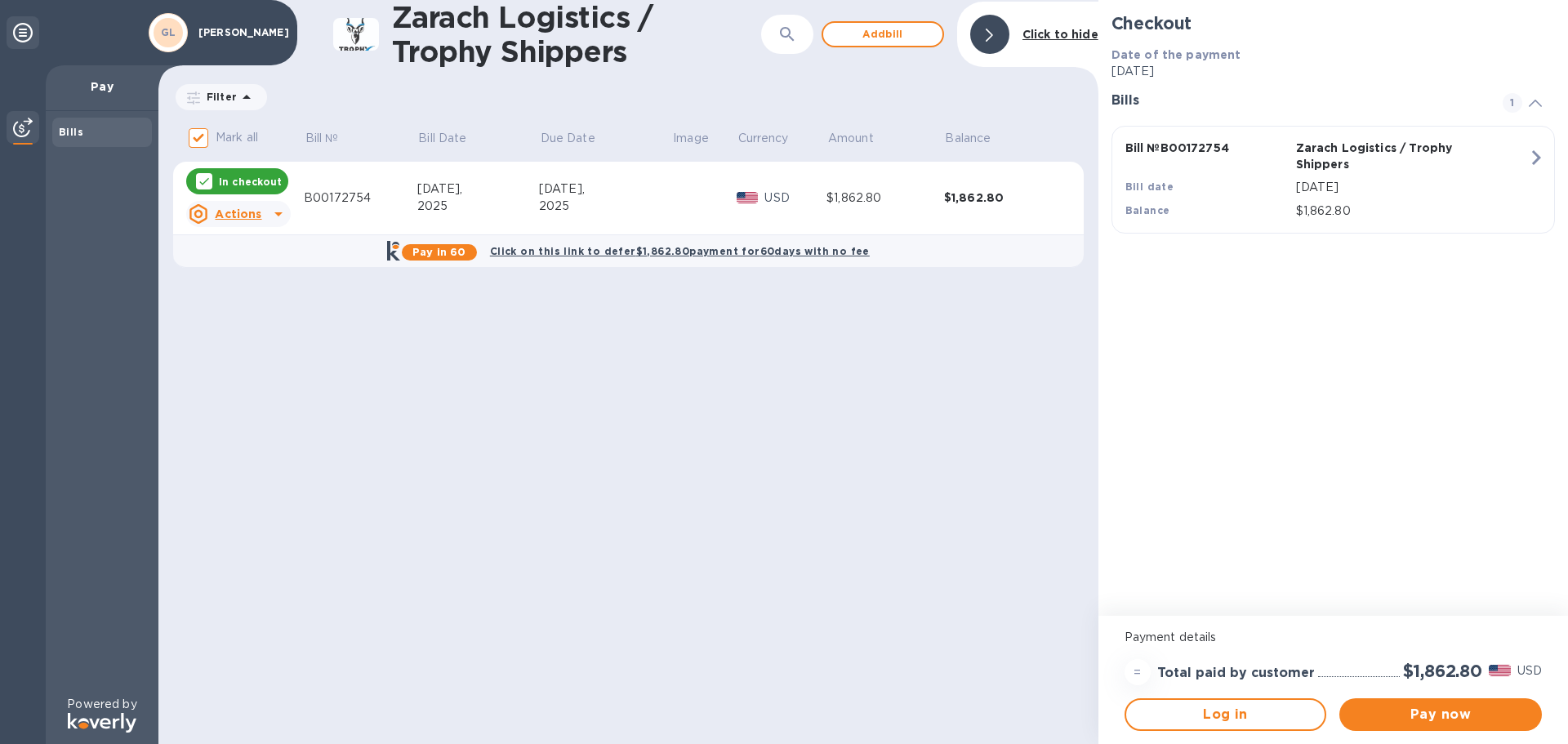
click at [256, 185] on p "In checkout" at bounding box center [250, 182] width 63 height 14
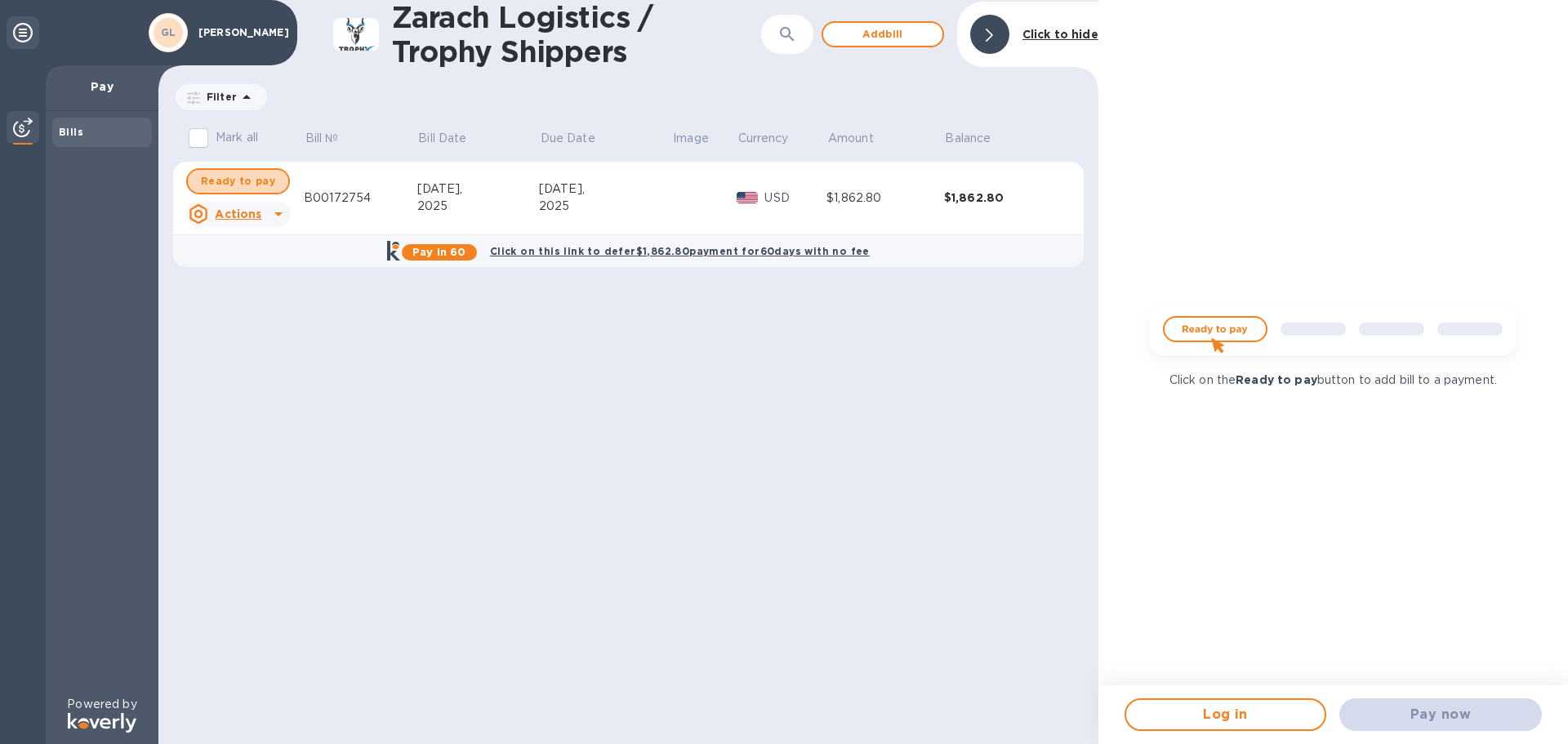
click at [256, 185] on span "Ready to pay" at bounding box center [237, 181] width 74 height 20
checkbox input "true"
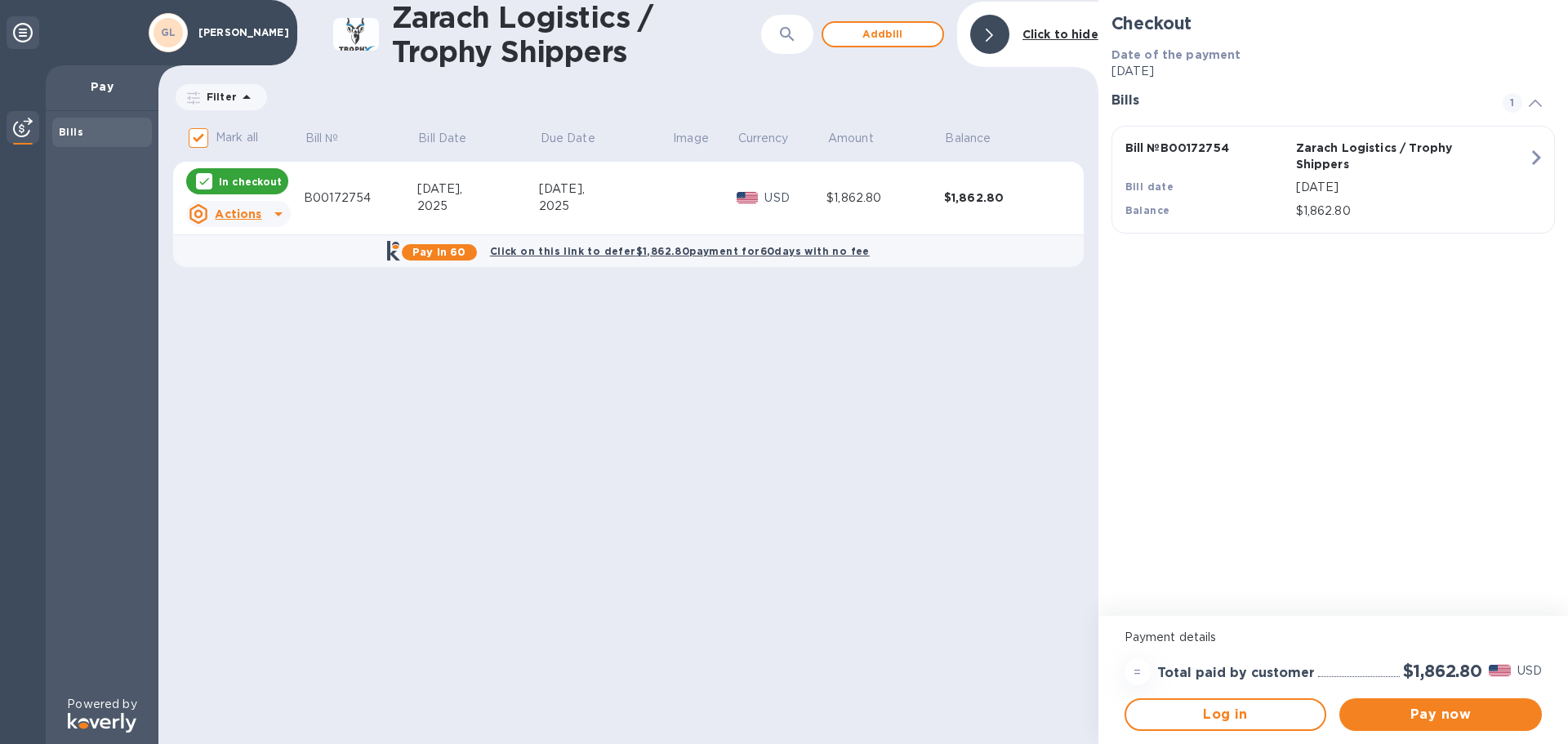
click at [283, 220] on icon at bounding box center [278, 214] width 20 height 20
click at [256, 283] on b "Open bill" at bounding box center [260, 279] width 55 height 13
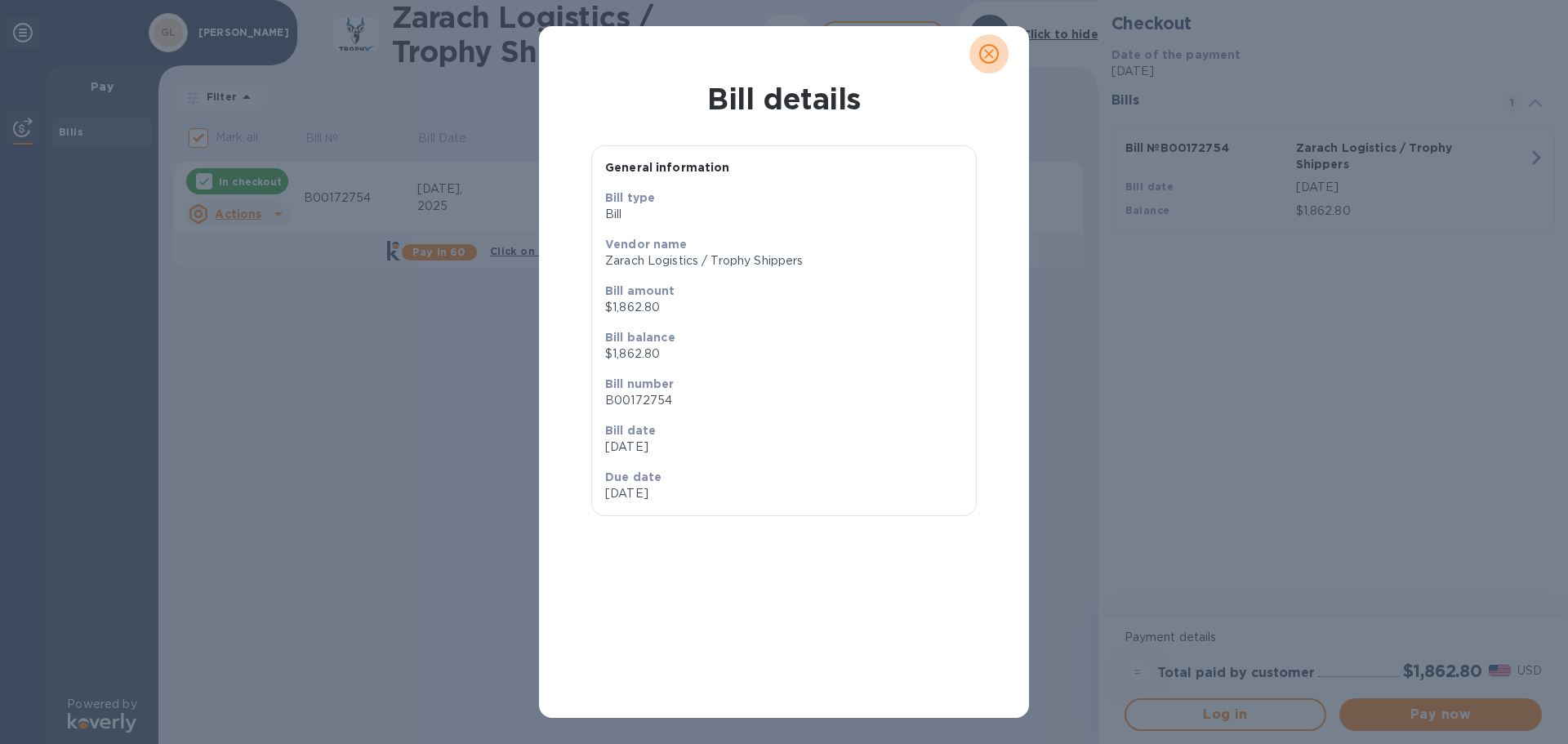
click at [992, 48] on icon "close" at bounding box center [988, 54] width 16 height 16
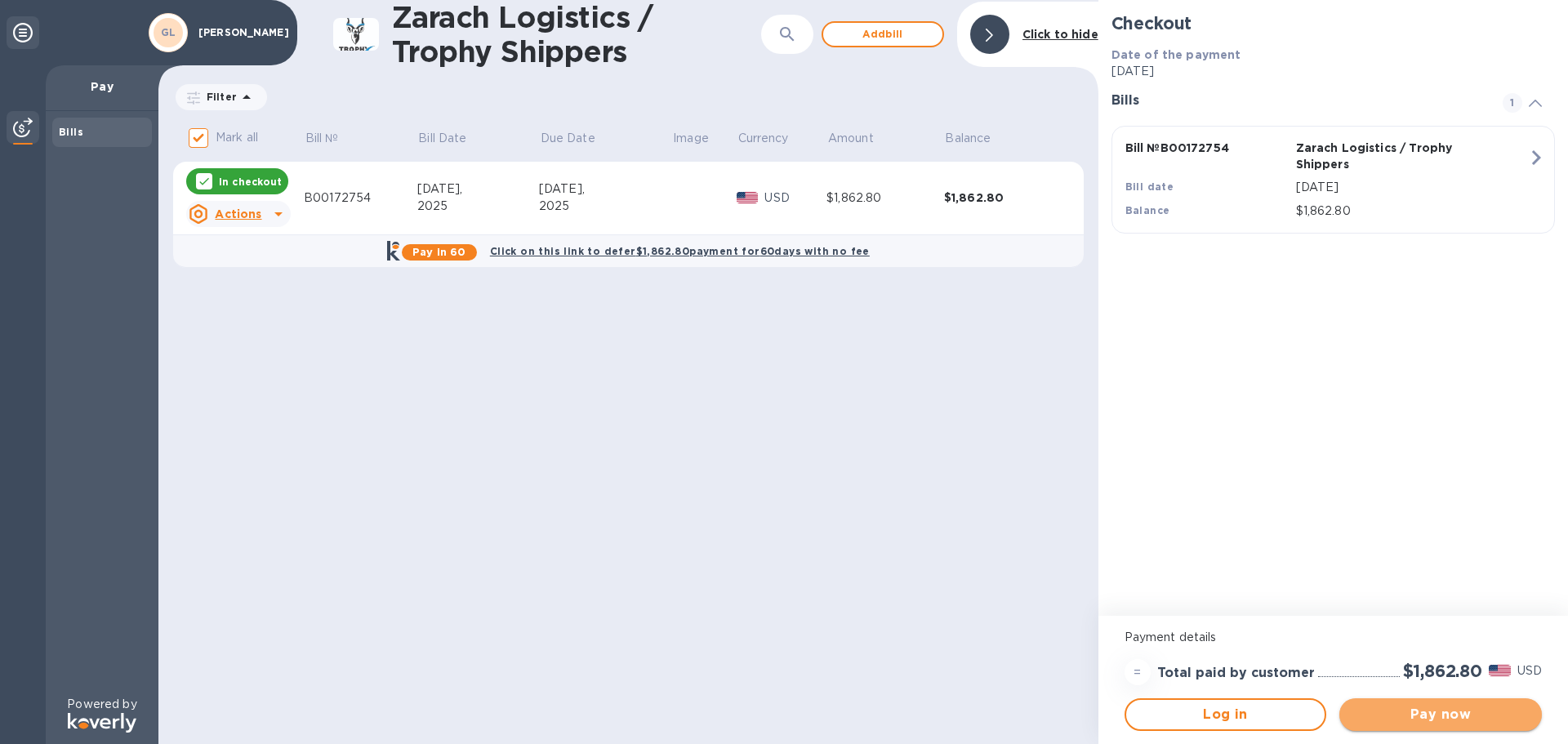
click at [1433, 712] on span "Pay now" at bounding box center [1441, 714] width 177 height 20
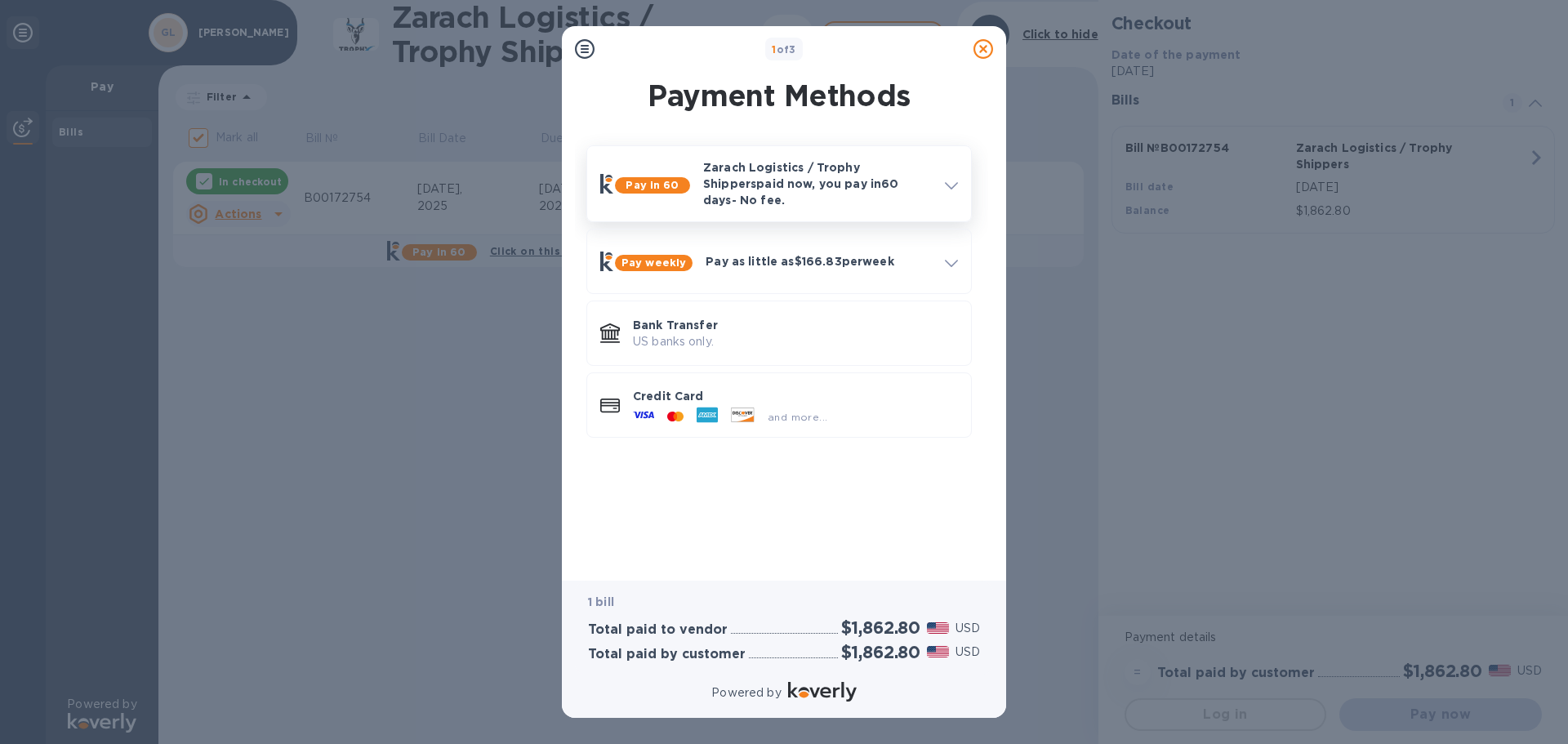
click at [950, 182] on icon at bounding box center [951, 185] width 13 height 8
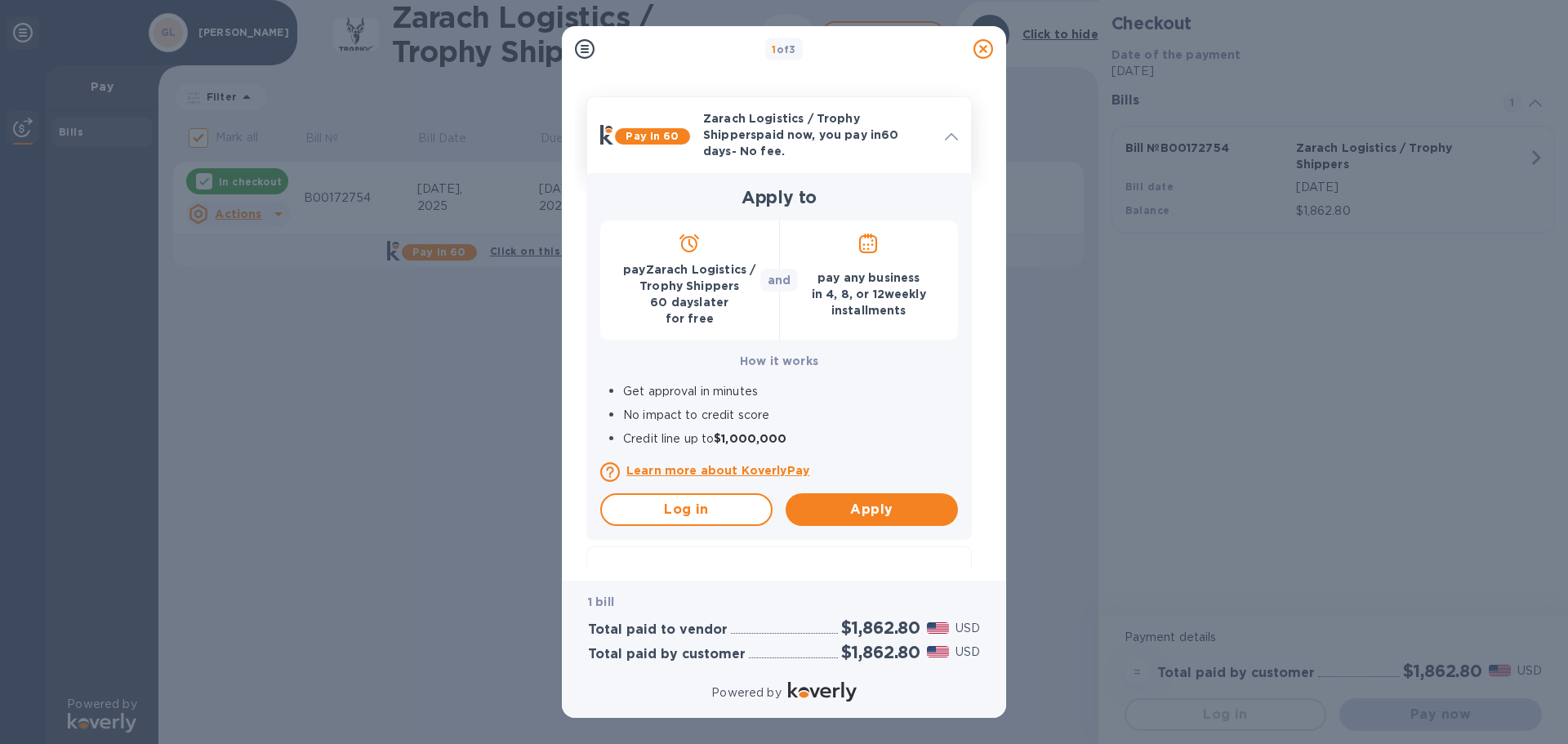
scroll to position [247, 0]
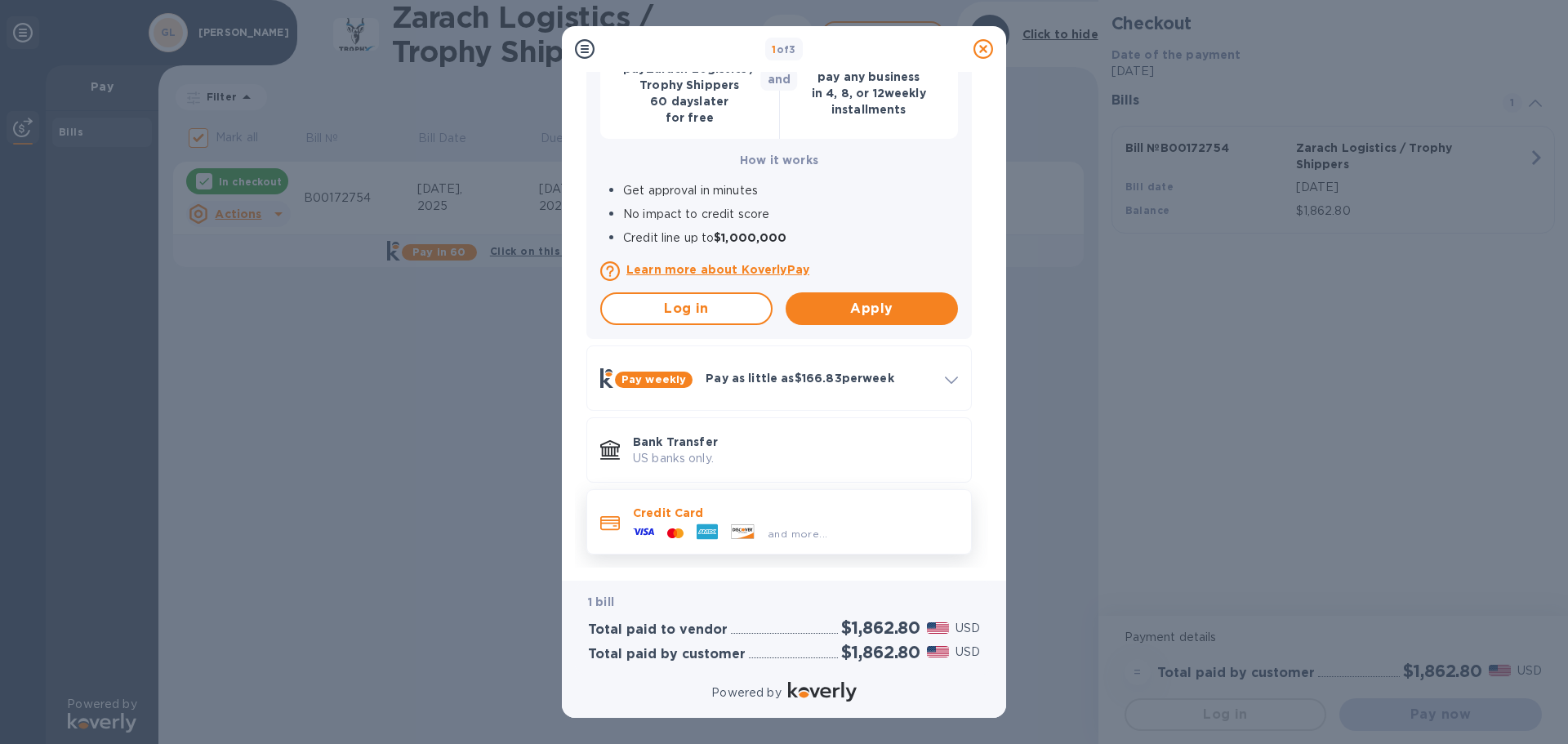
click at [678, 506] on p "Credit Card" at bounding box center [795, 513] width 325 height 16
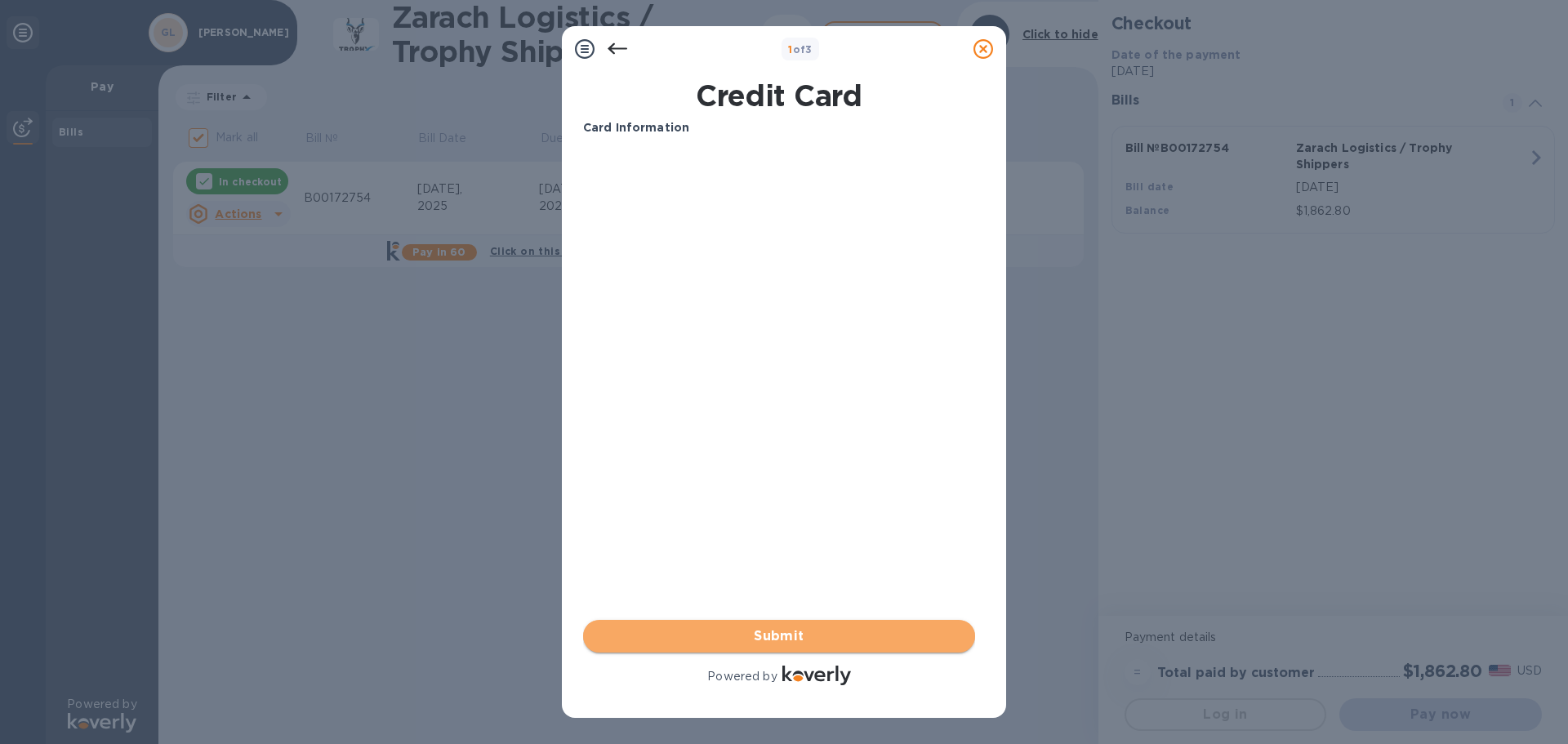
click at [776, 640] on span "Submit" at bounding box center [779, 636] width 366 height 20
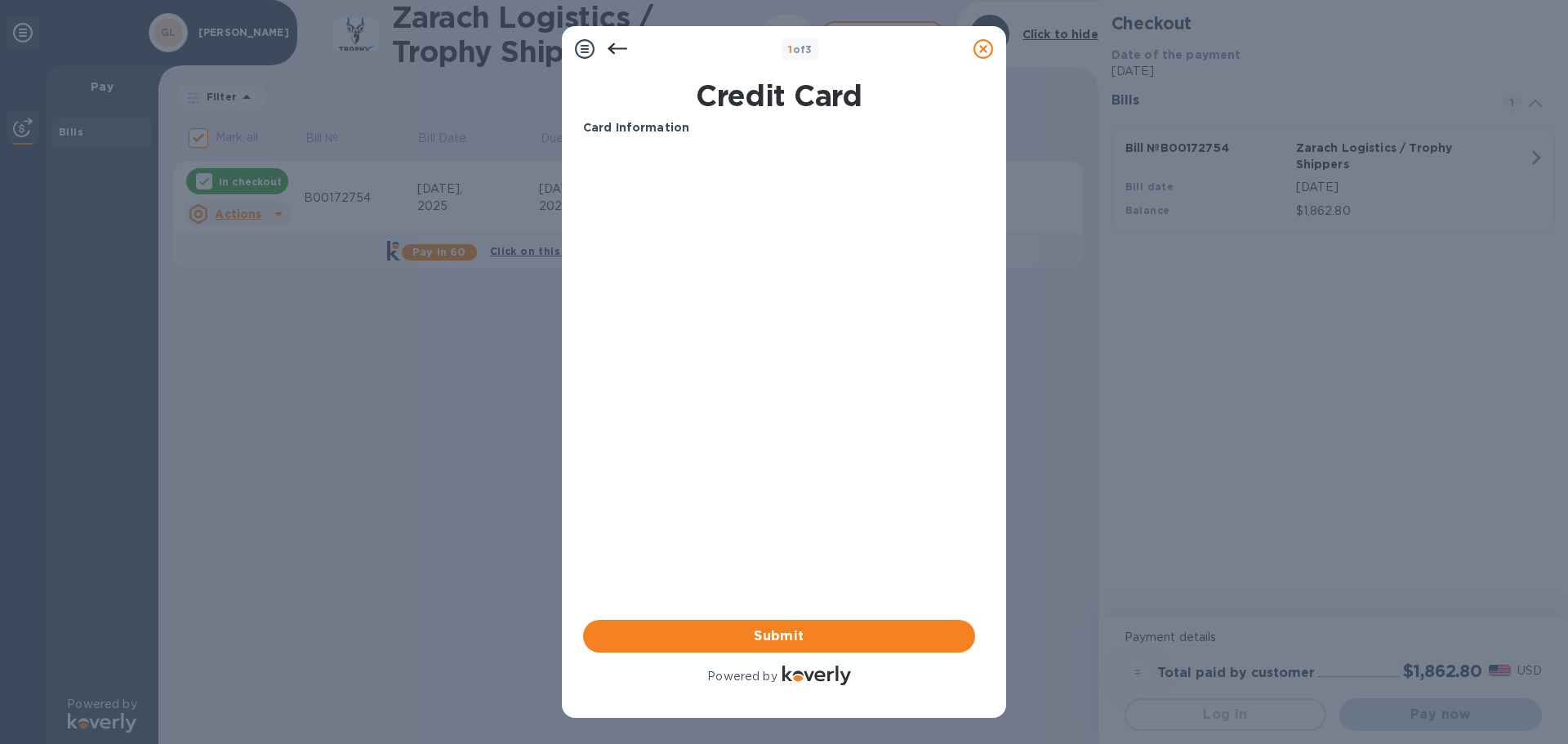
click at [613, 121] on b "Card Information" at bounding box center [636, 127] width 106 height 13
click at [699, 128] on p "Card Information" at bounding box center [779, 128] width 392 height 17
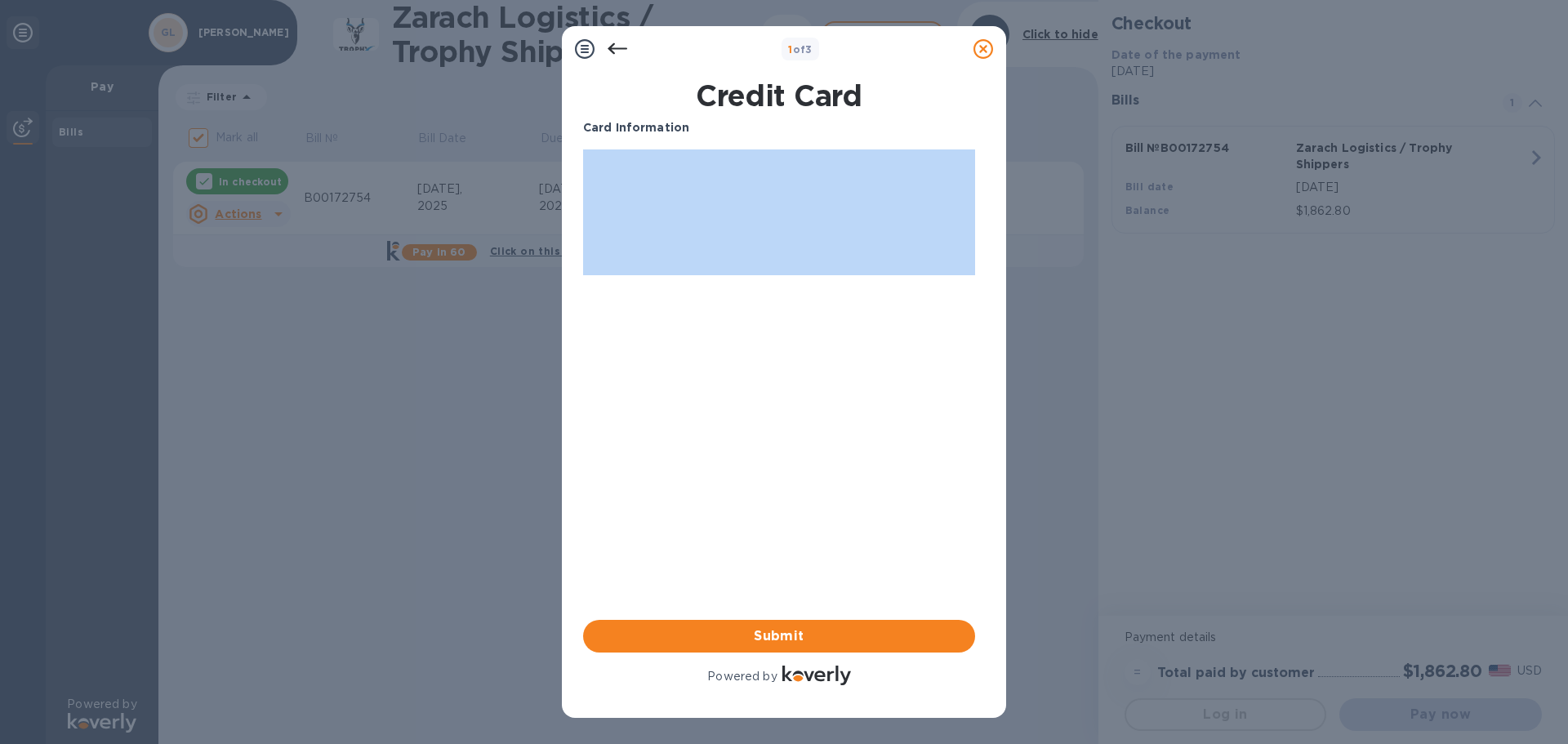
click at [699, 128] on p "Card Information" at bounding box center [779, 128] width 392 height 17
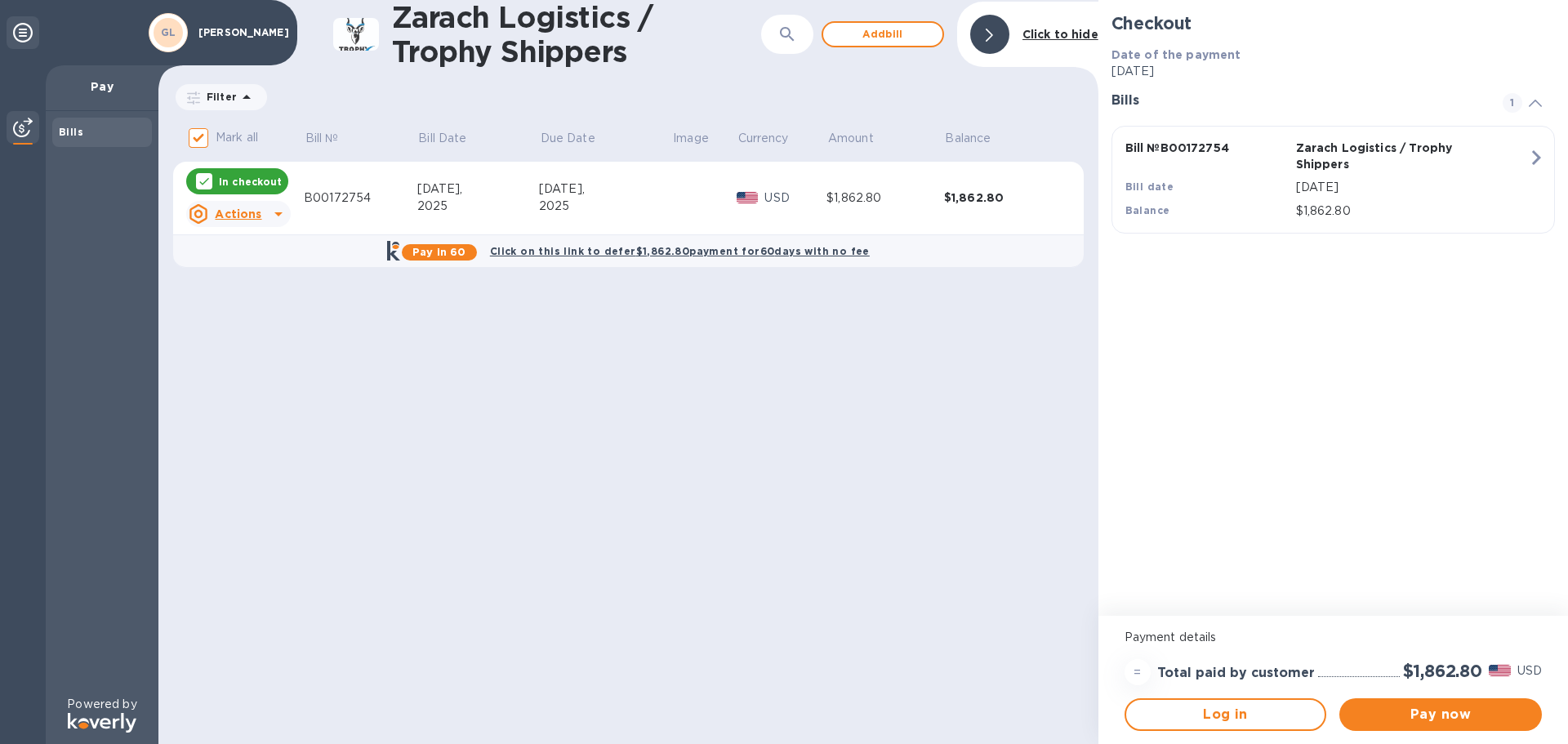
click at [72, 132] on b "Bills" at bounding box center [71, 132] width 25 height 12
click at [1421, 716] on span "Pay now" at bounding box center [1441, 714] width 177 height 20
click at [1205, 725] on button "Log in" at bounding box center [1226, 715] width 202 height 32
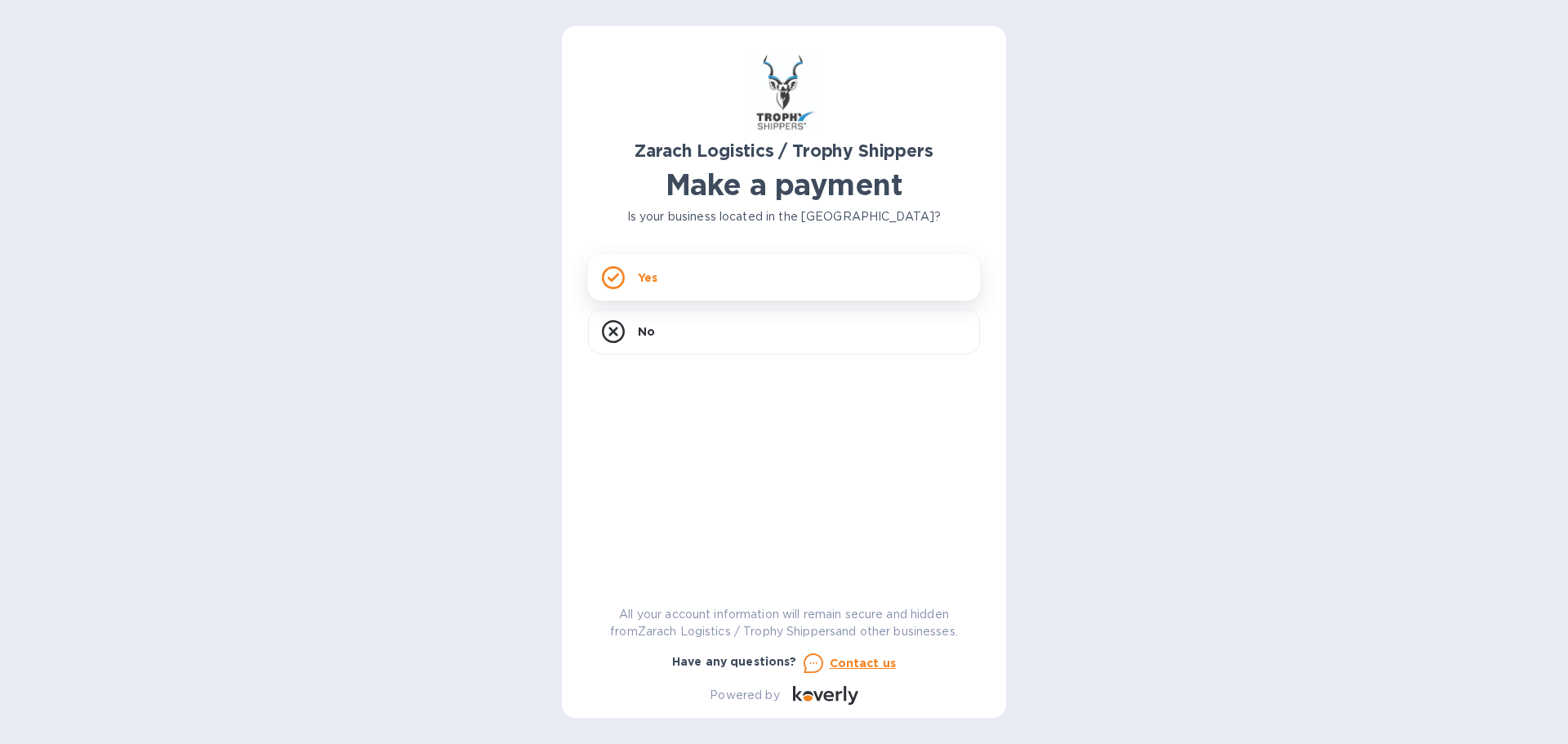
click at [650, 271] on p "Yes" at bounding box center [647, 278] width 20 height 16
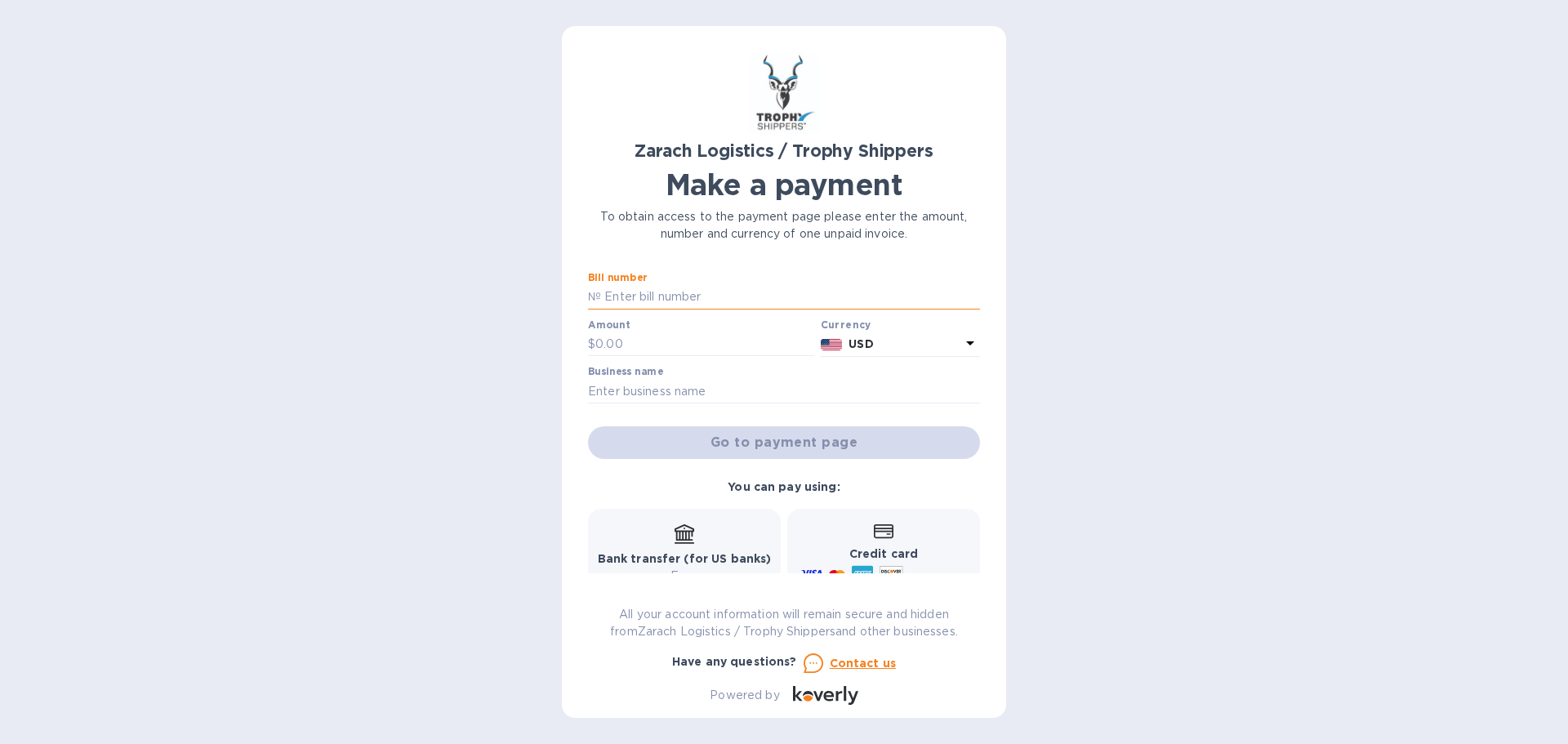
click at [654, 298] on input "text" at bounding box center [791, 297] width 379 height 25
type input "B00172754"
click at [624, 345] on input "text" at bounding box center [705, 344] width 219 height 25
type input "1,862.80"
click at [641, 395] on input "text" at bounding box center [784, 391] width 392 height 25
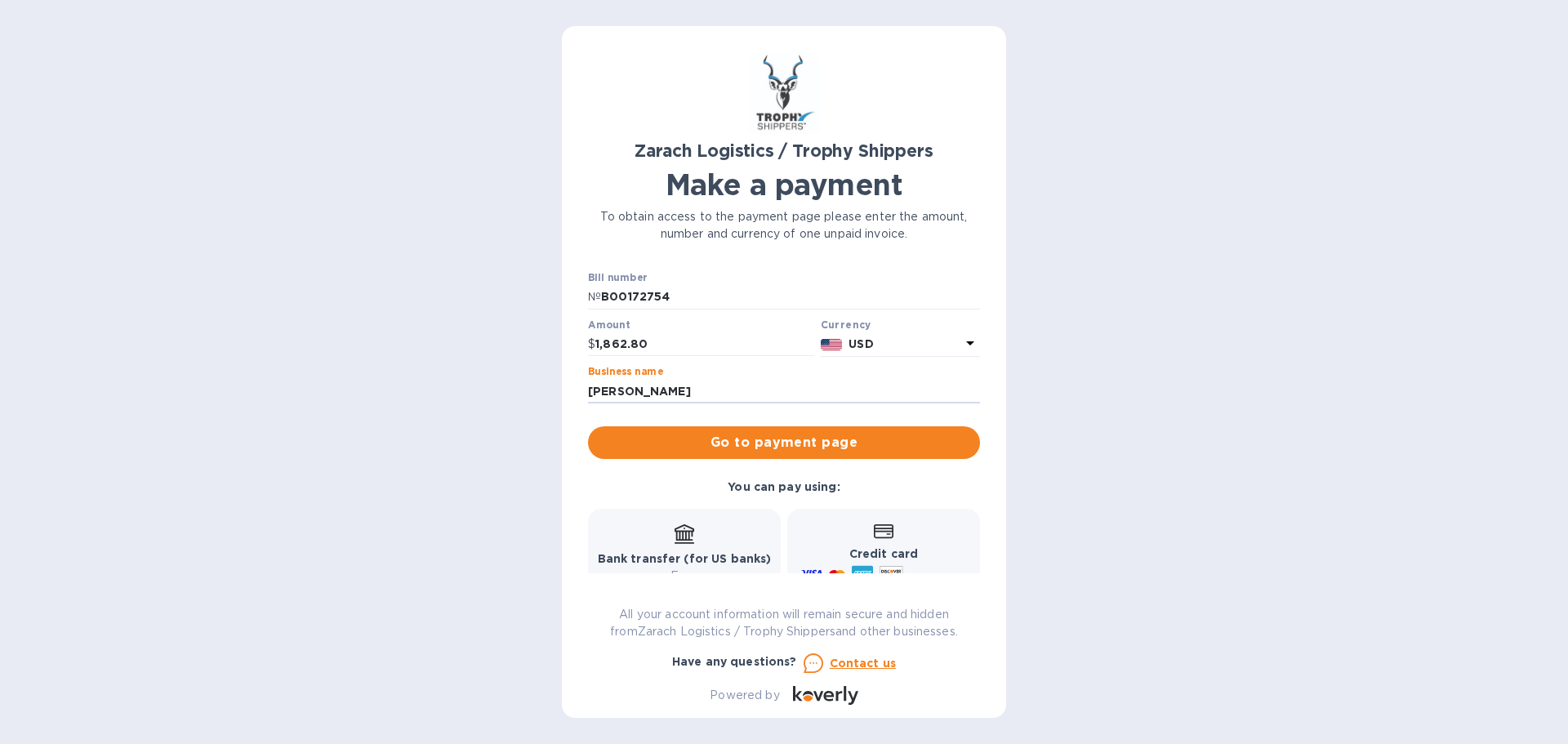
type input "[PERSON_NAME]"
click at [878, 539] on icon at bounding box center [883, 531] width 20 height 15
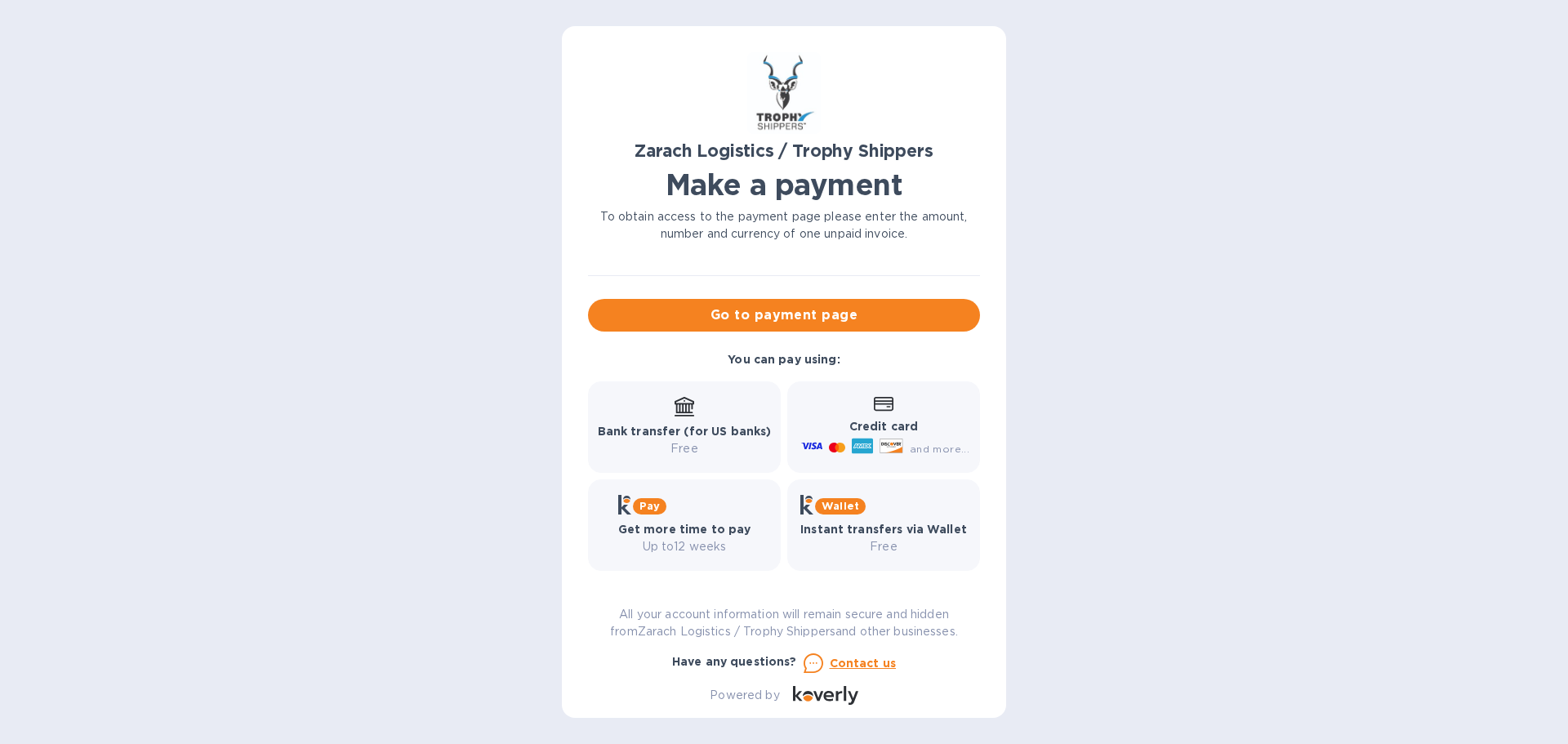
scroll to position [135, 0]
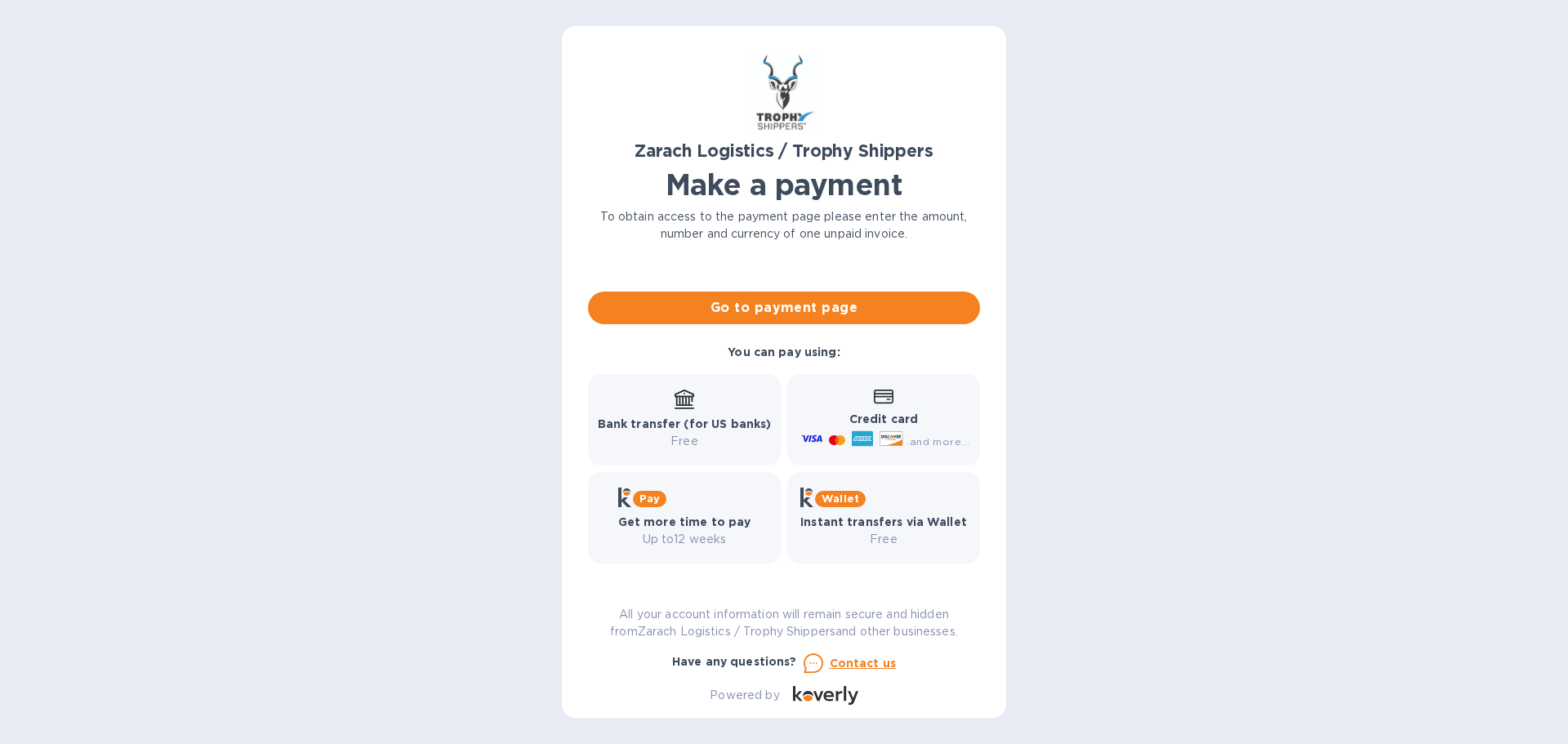
click at [866, 419] on b "Credit card" at bounding box center [884, 419] width 68 height 13
click at [788, 308] on span "Go to payment page" at bounding box center [784, 308] width 366 height 20
